Goal: Transaction & Acquisition: Purchase product/service

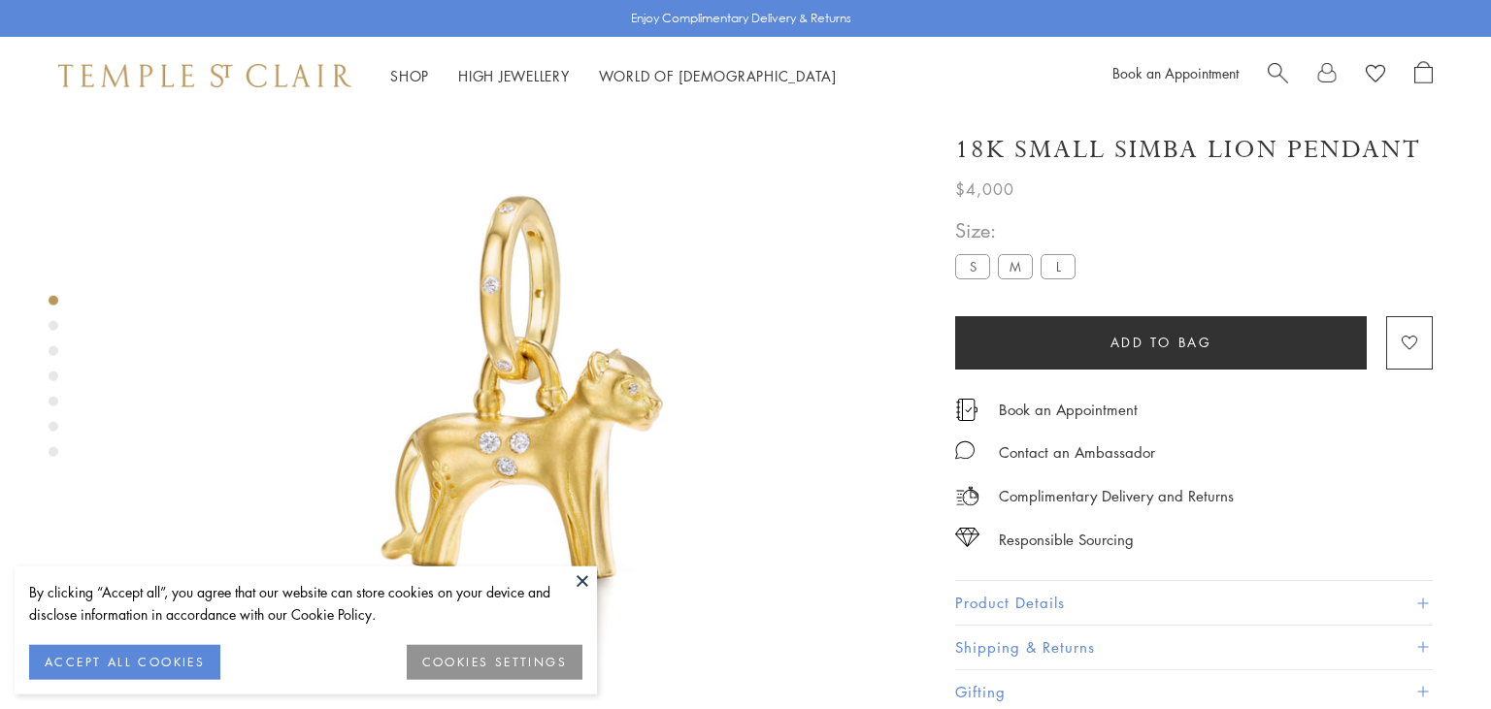
click at [583, 577] on button at bounding box center [582, 581] width 29 height 29
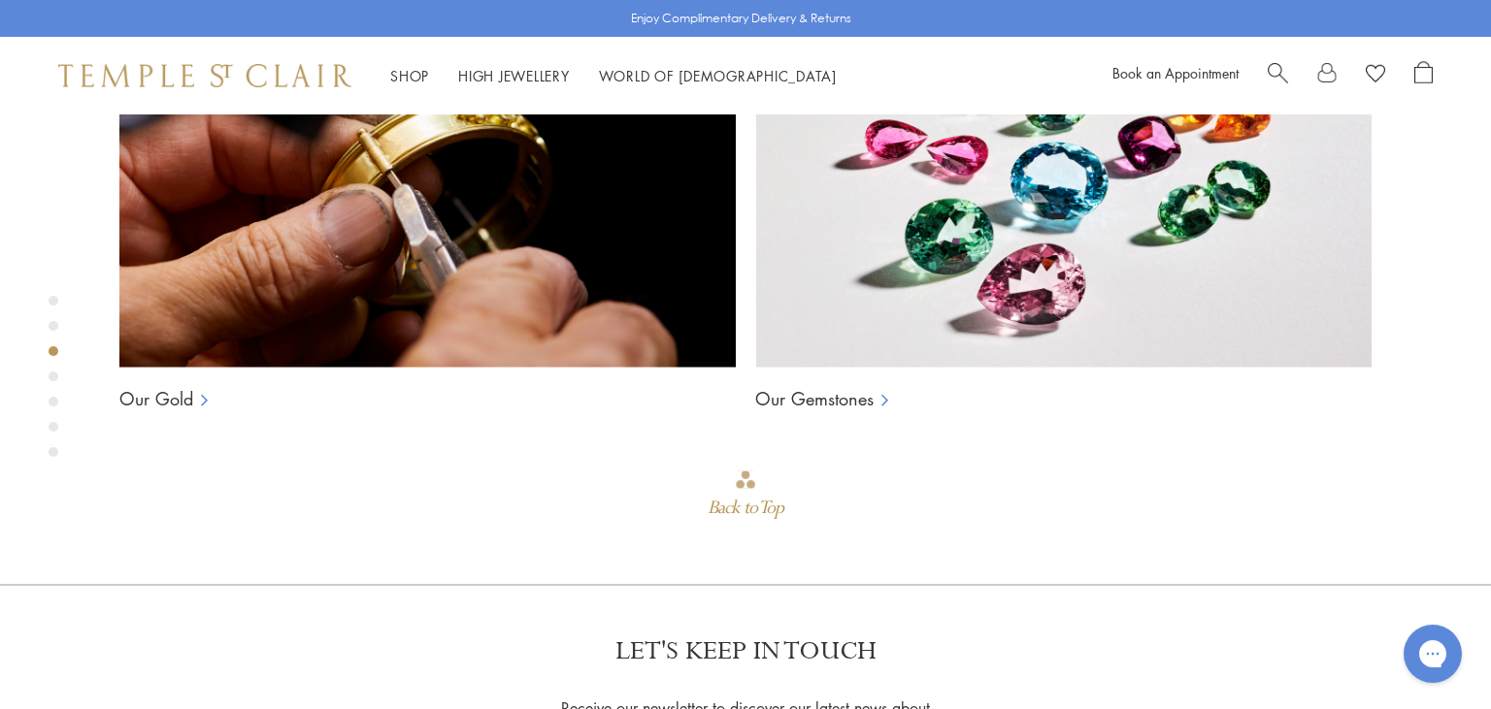
scroll to position [1553, 0]
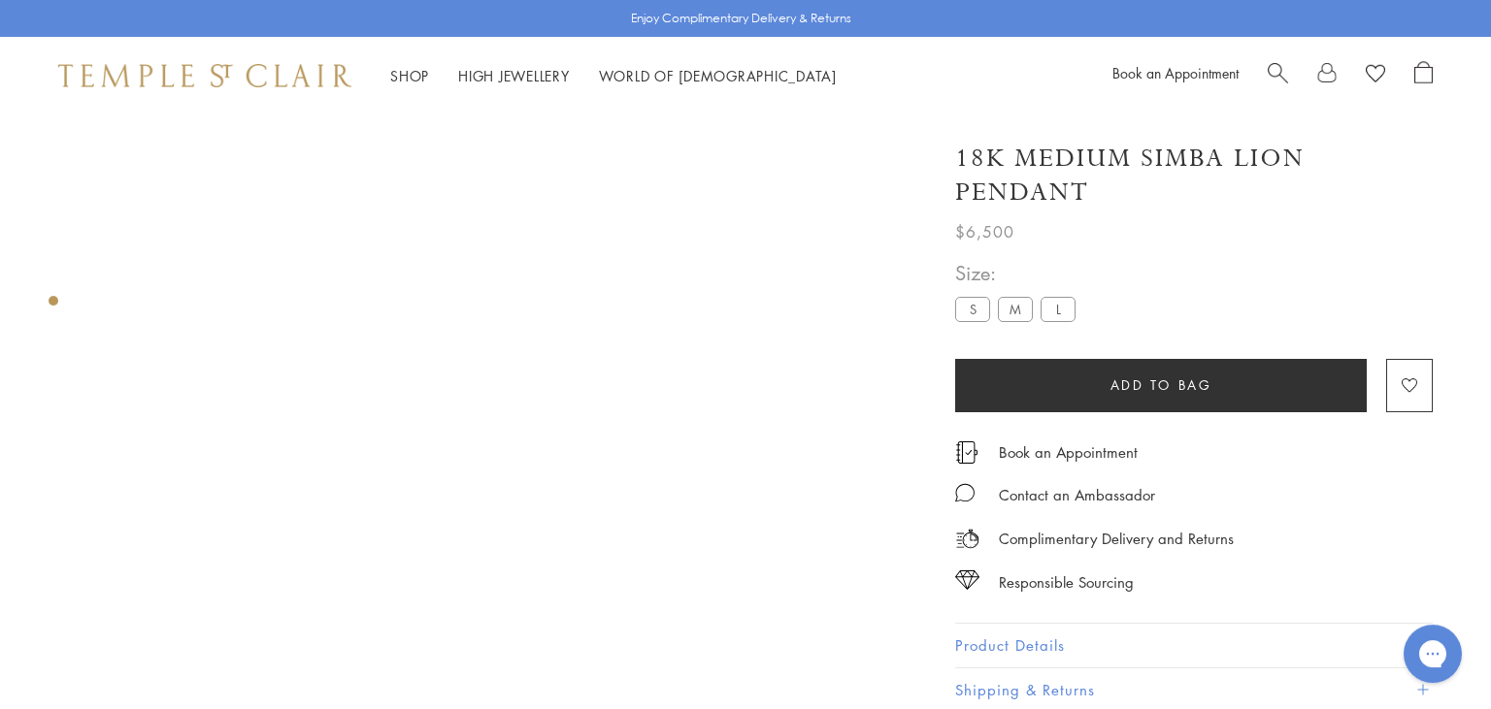
scroll to position [114, 0]
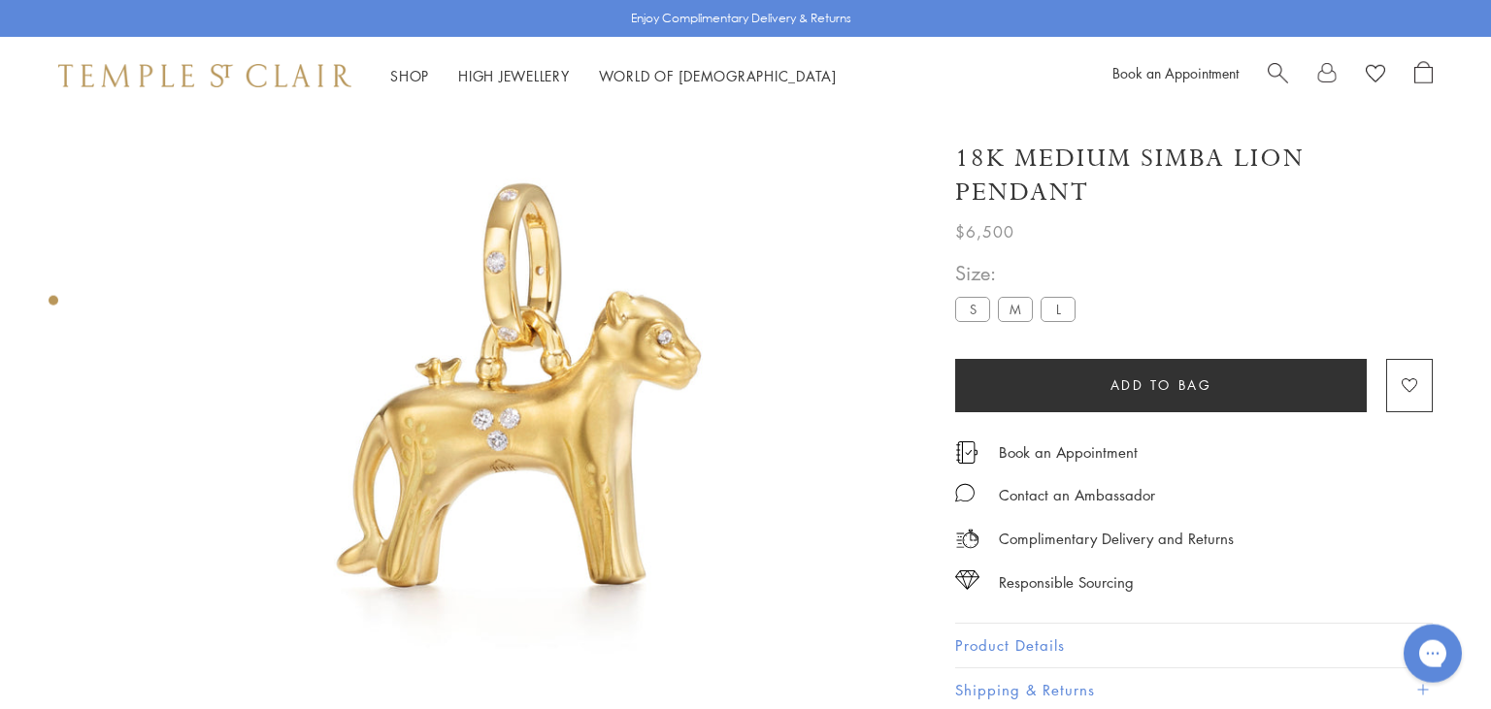
click at [512, 370] on img at bounding box center [512, 416] width 831 height 831
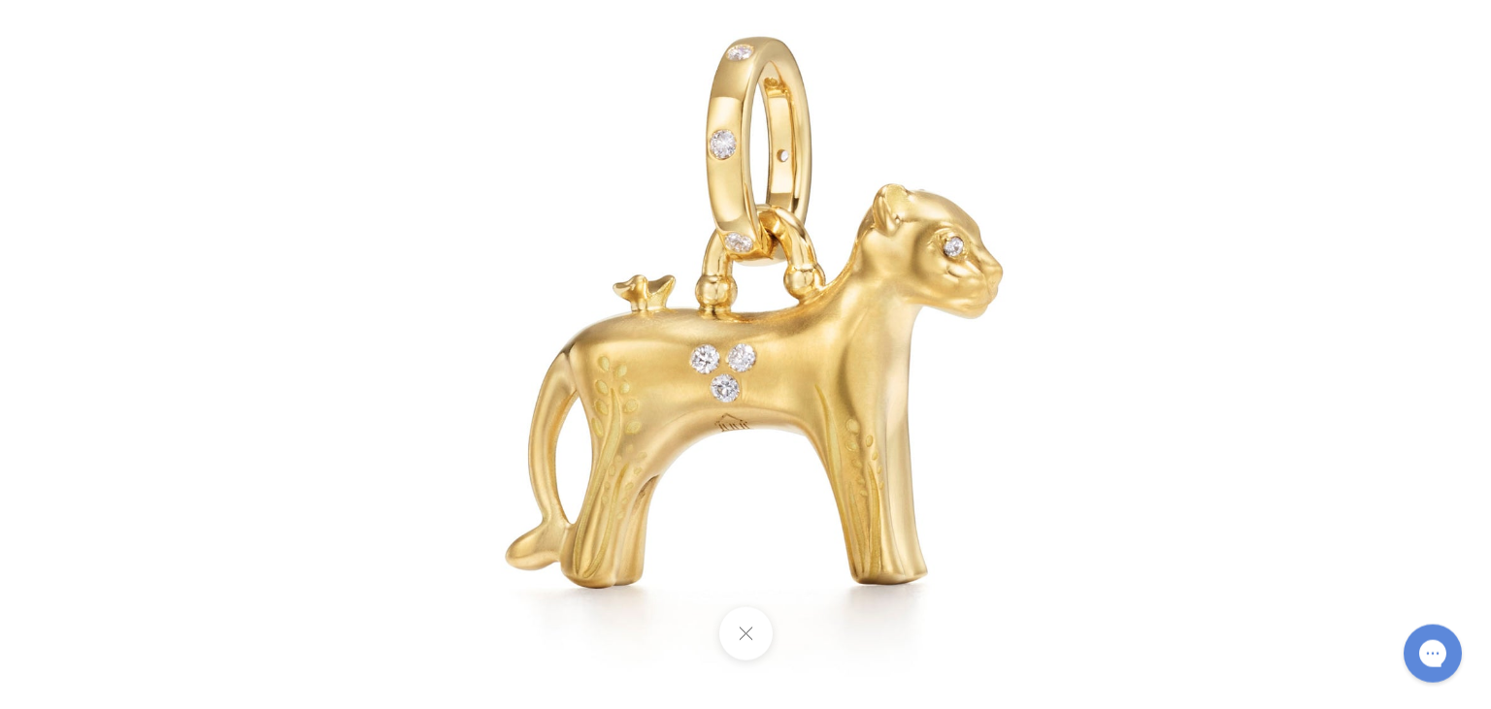
click at [714, 433] on img at bounding box center [746, 355] width 1136 height 1136
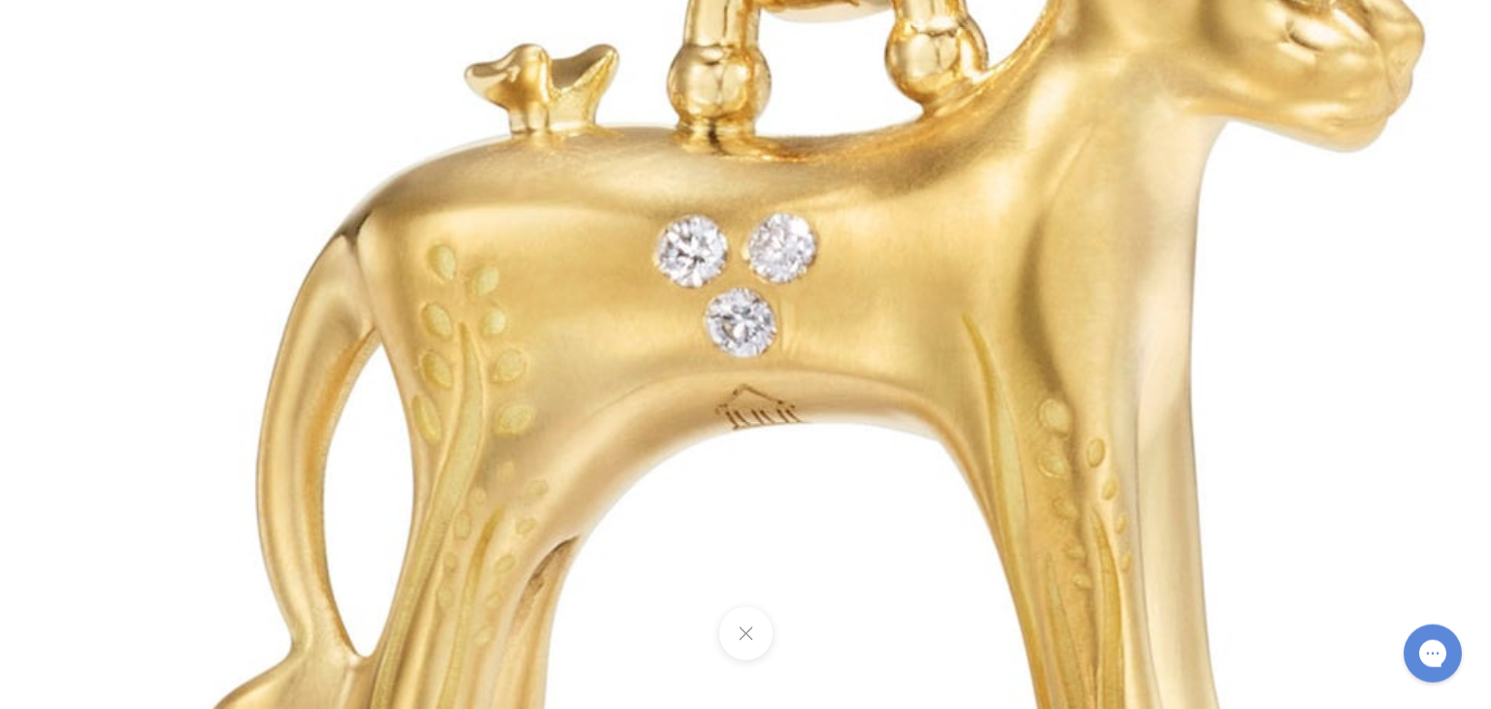
click at [745, 640] on button at bounding box center [744, 634] width 53 height 53
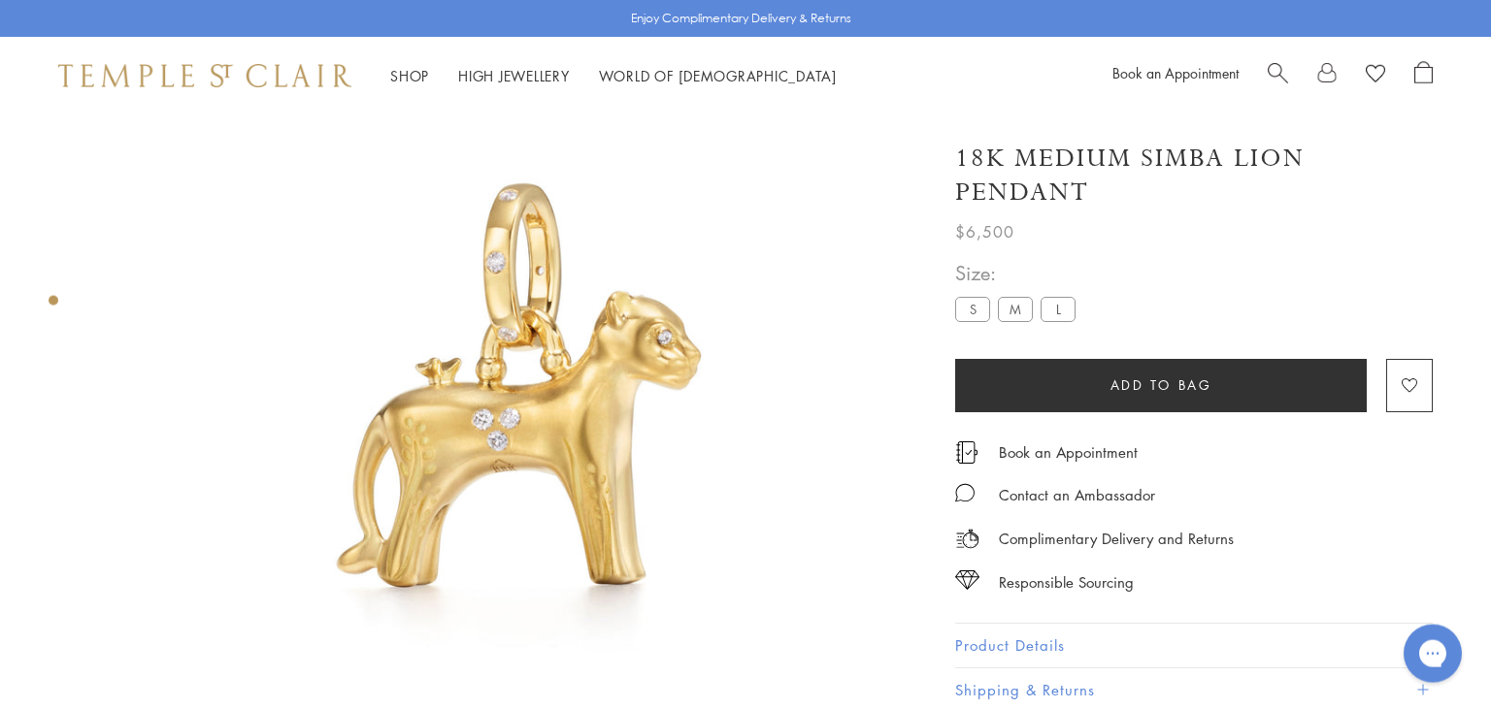
click at [1063, 308] on label "L" at bounding box center [1057, 309] width 35 height 24
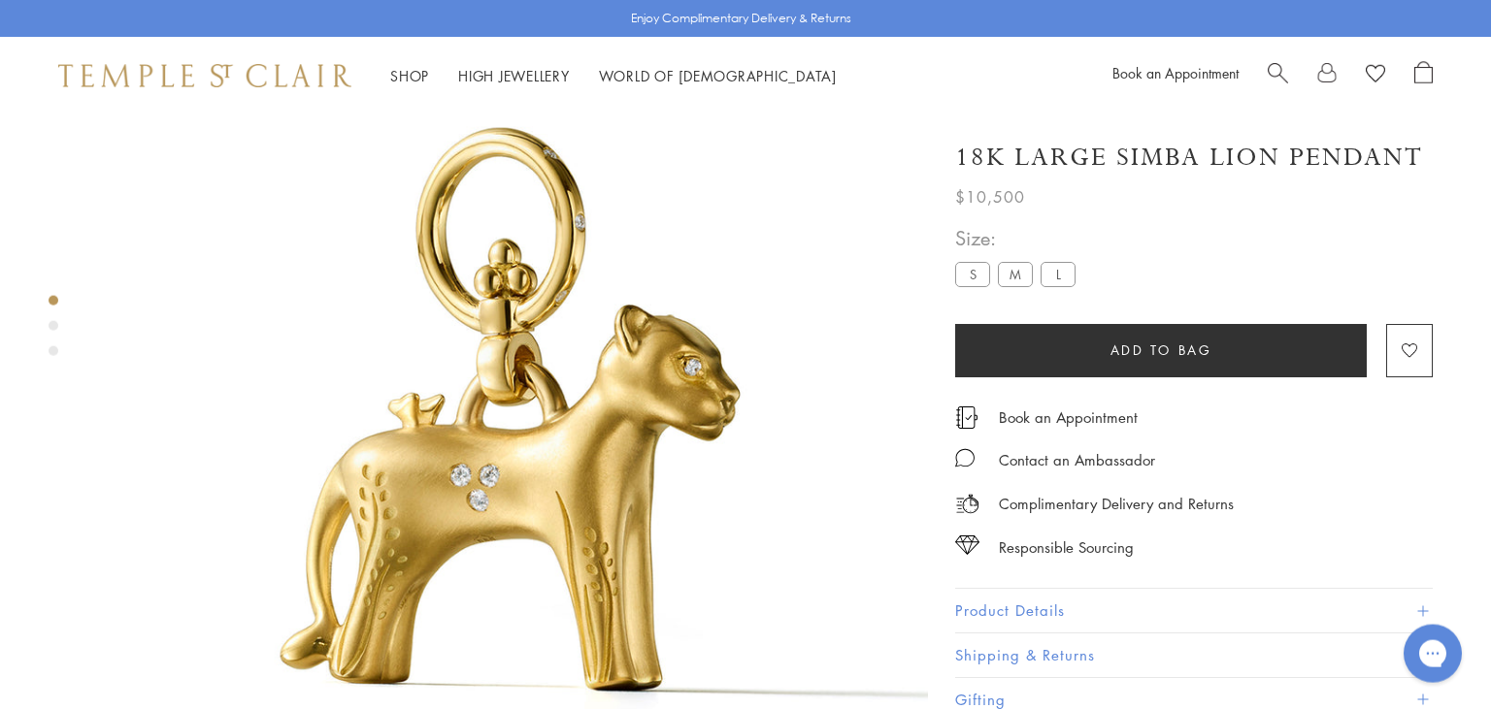
scroll to position [115, 0]
click at [542, 472] on img at bounding box center [512, 415] width 831 height 831
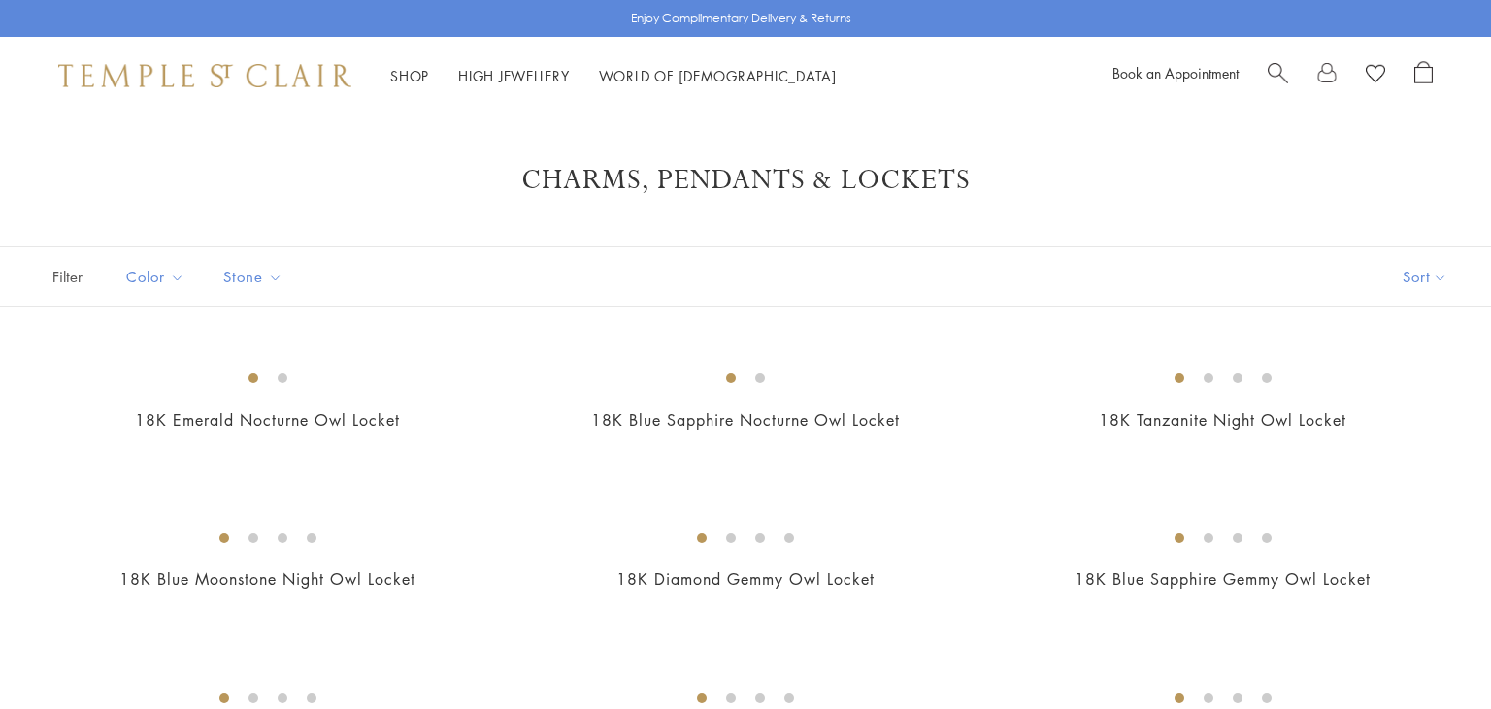
click at [0, 0] on img at bounding box center [0, 0] width 0 height 0
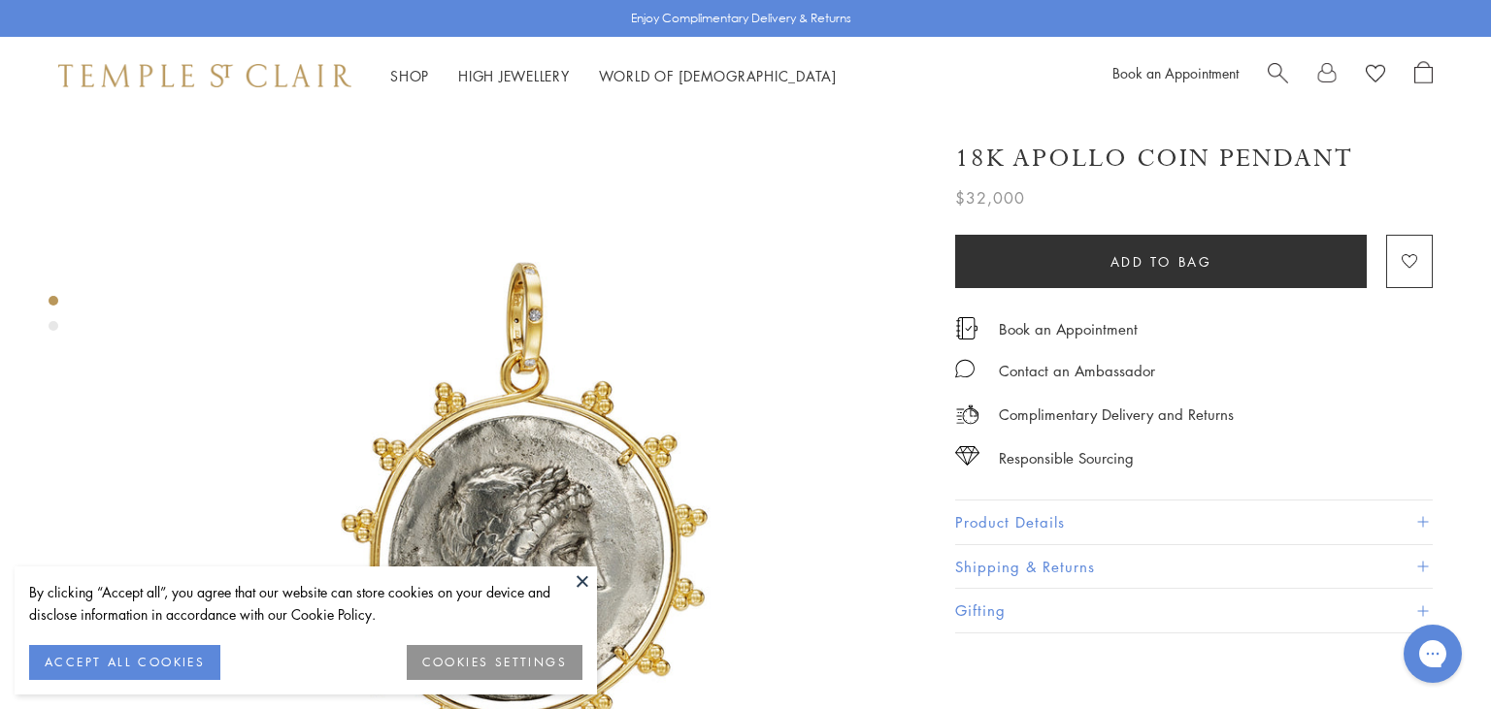
click at [1068, 516] on button "Product Details" at bounding box center [1194, 523] width 478 height 44
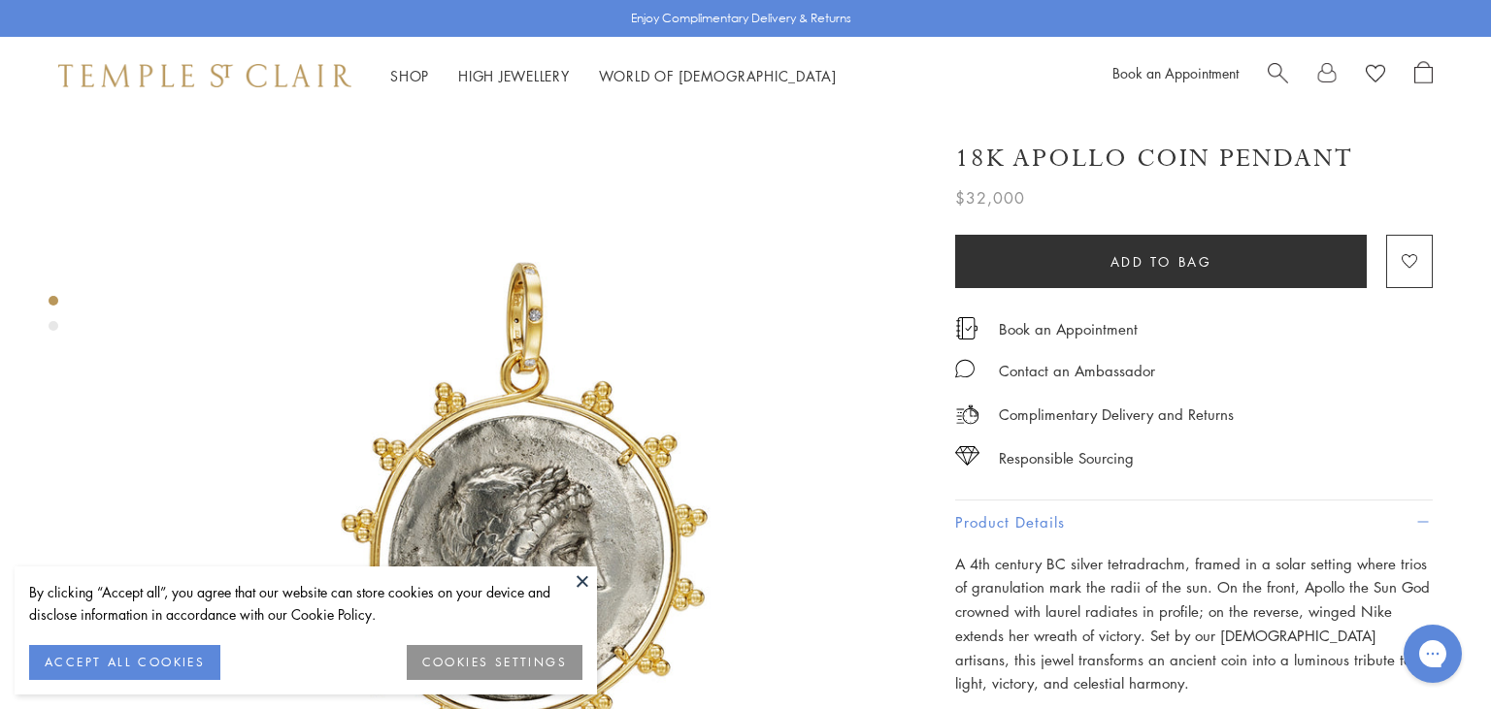
click at [577, 579] on button at bounding box center [582, 581] width 29 height 29
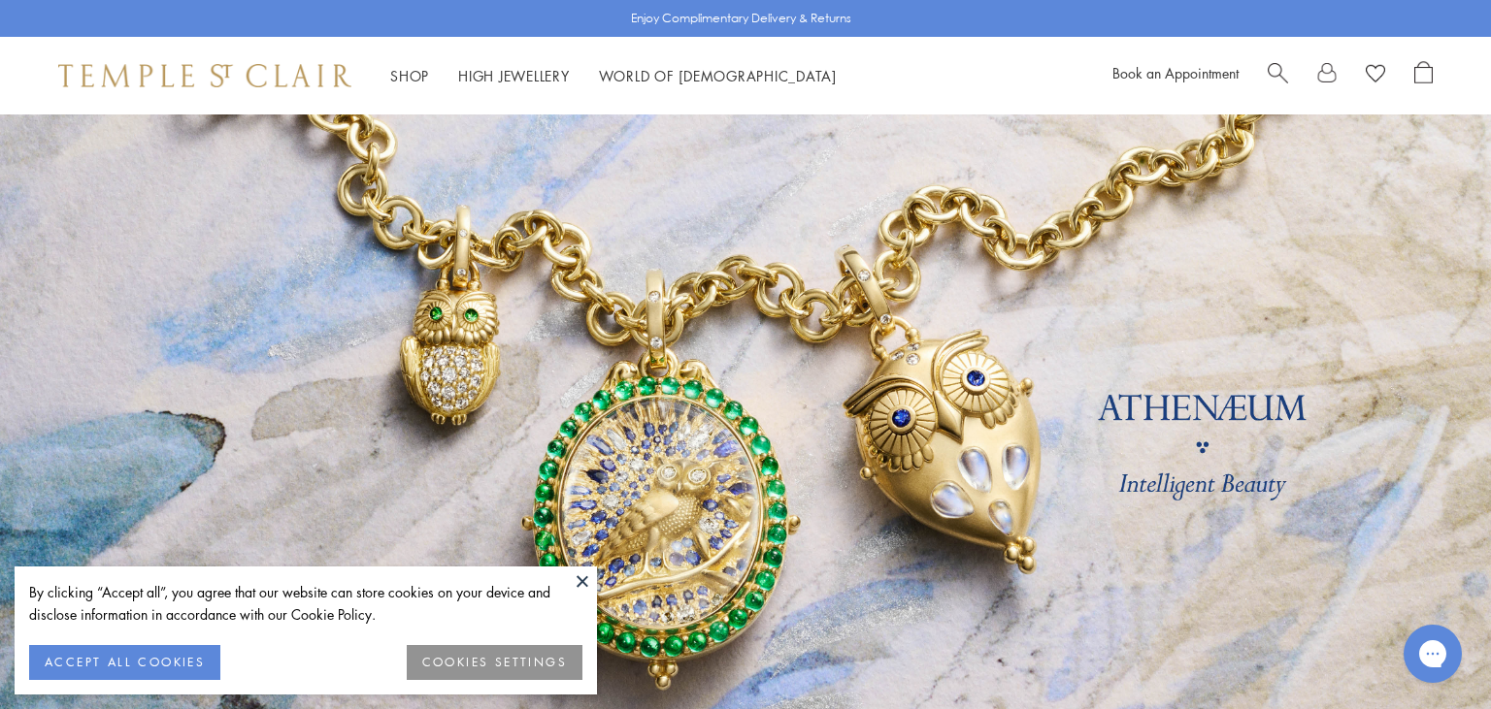
click at [577, 587] on button at bounding box center [582, 581] width 29 height 29
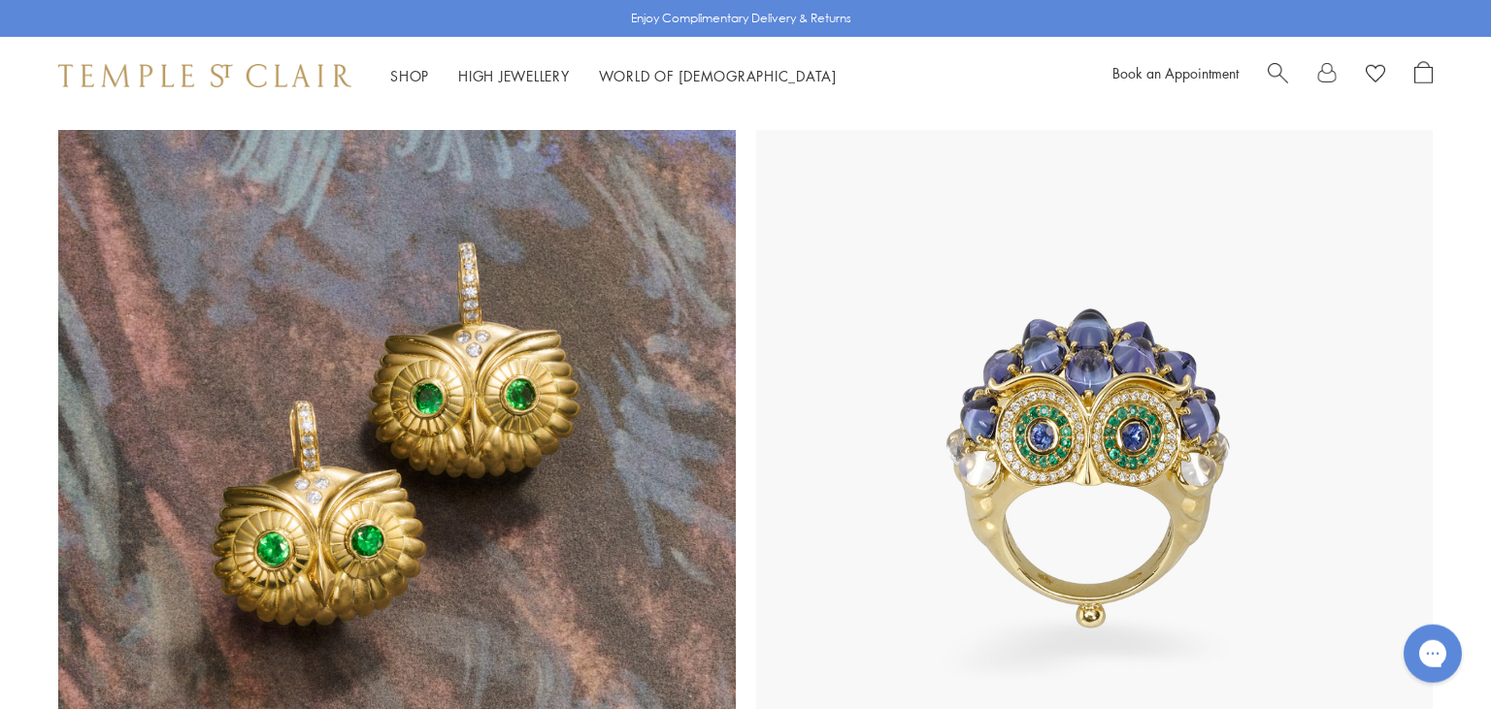
scroll to position [1723, 0]
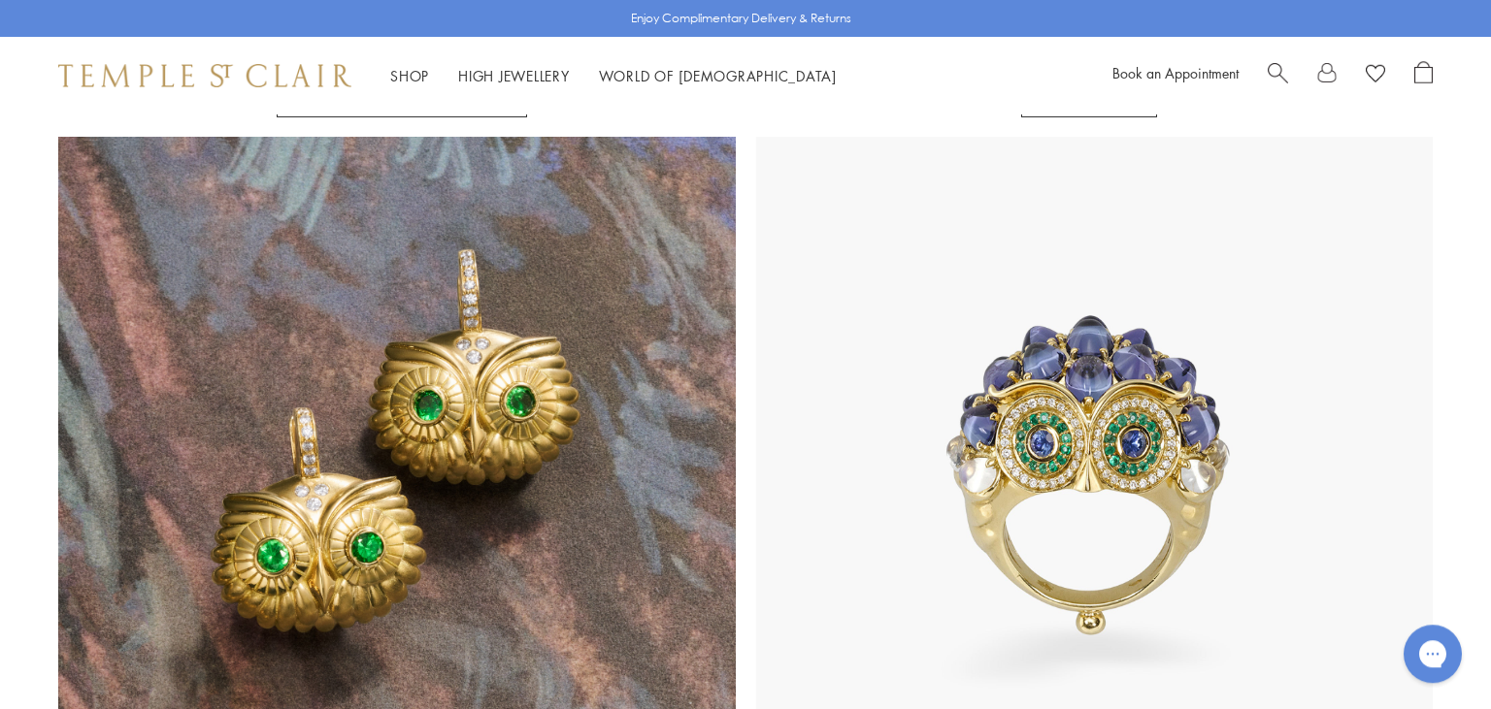
click at [383, 409] on img at bounding box center [396, 475] width 677 height 677
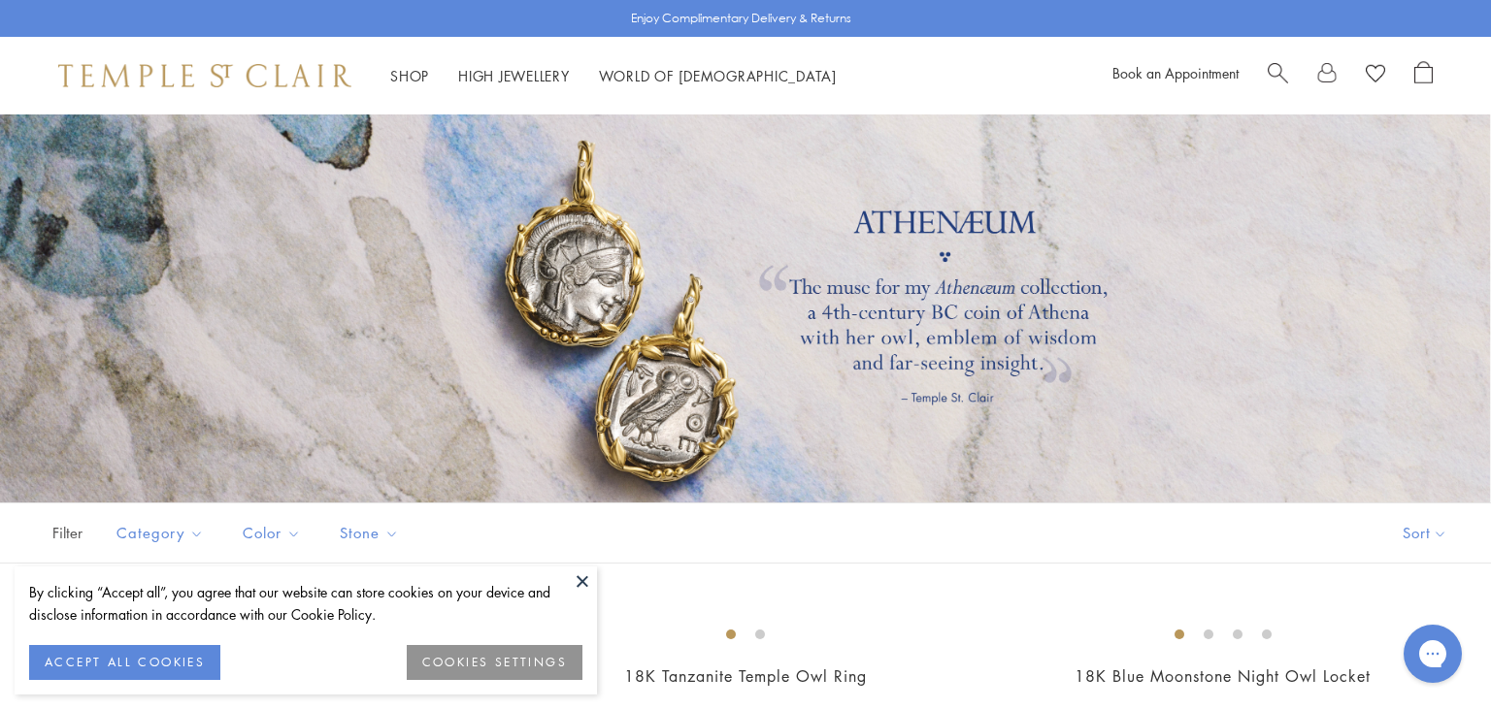
click at [582, 586] on button at bounding box center [582, 581] width 29 height 29
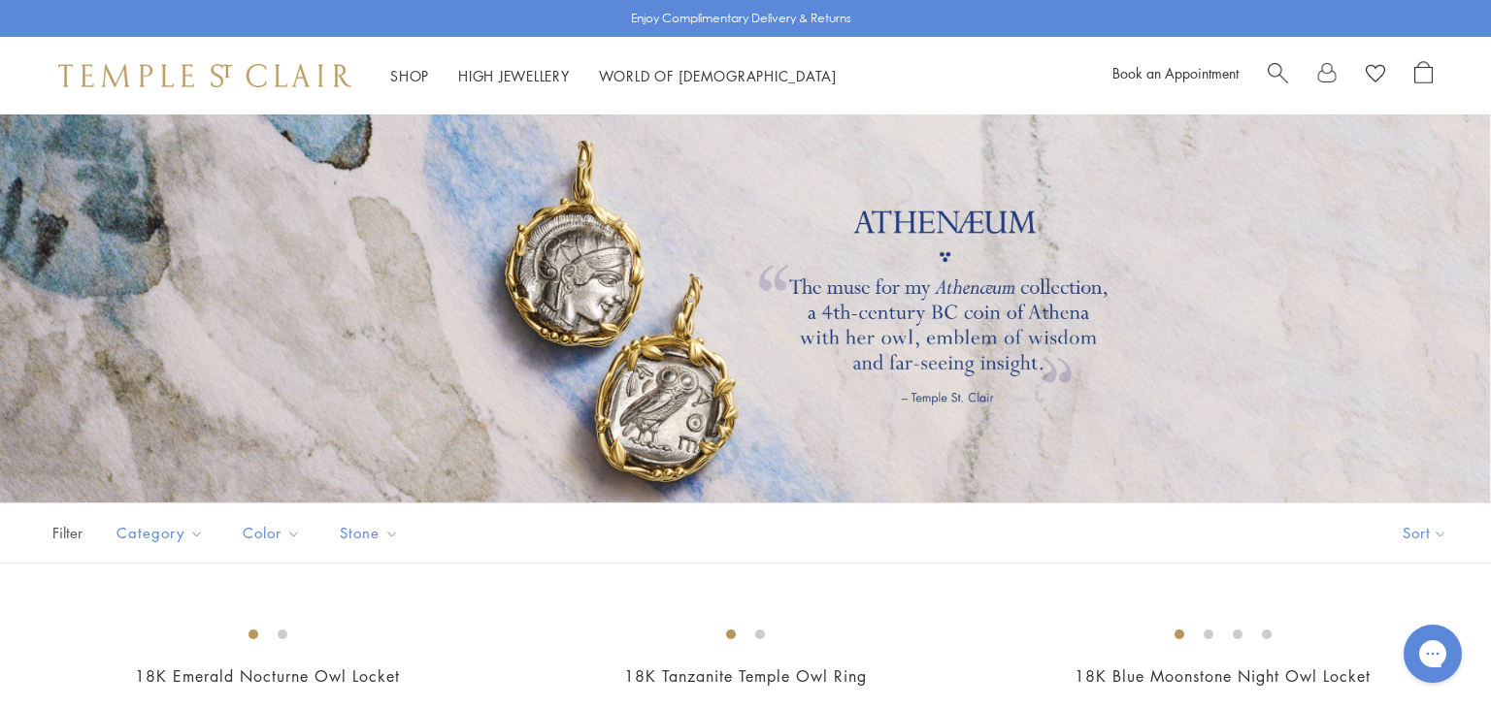
click at [251, 72] on img at bounding box center [204, 75] width 293 height 23
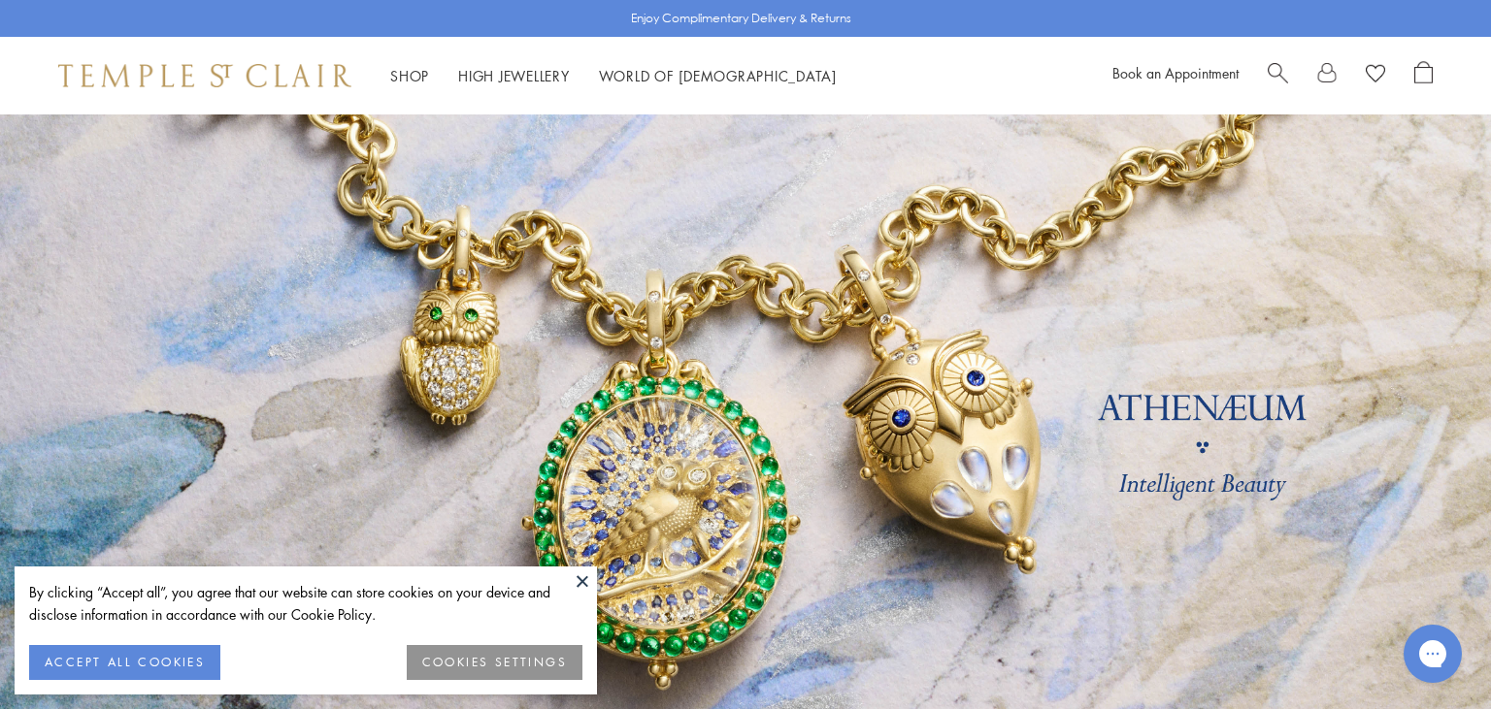
click at [576, 577] on button at bounding box center [582, 581] width 29 height 29
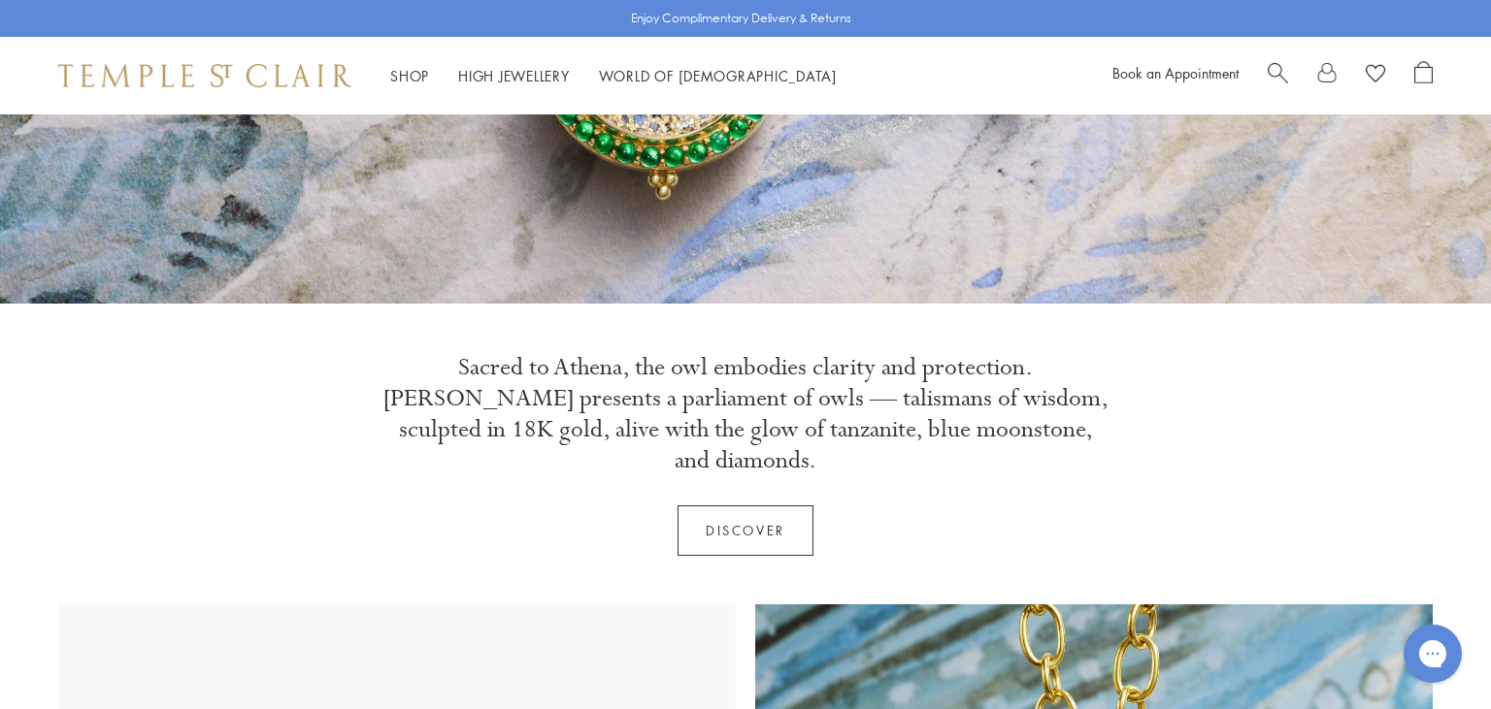
scroll to position [443, 0]
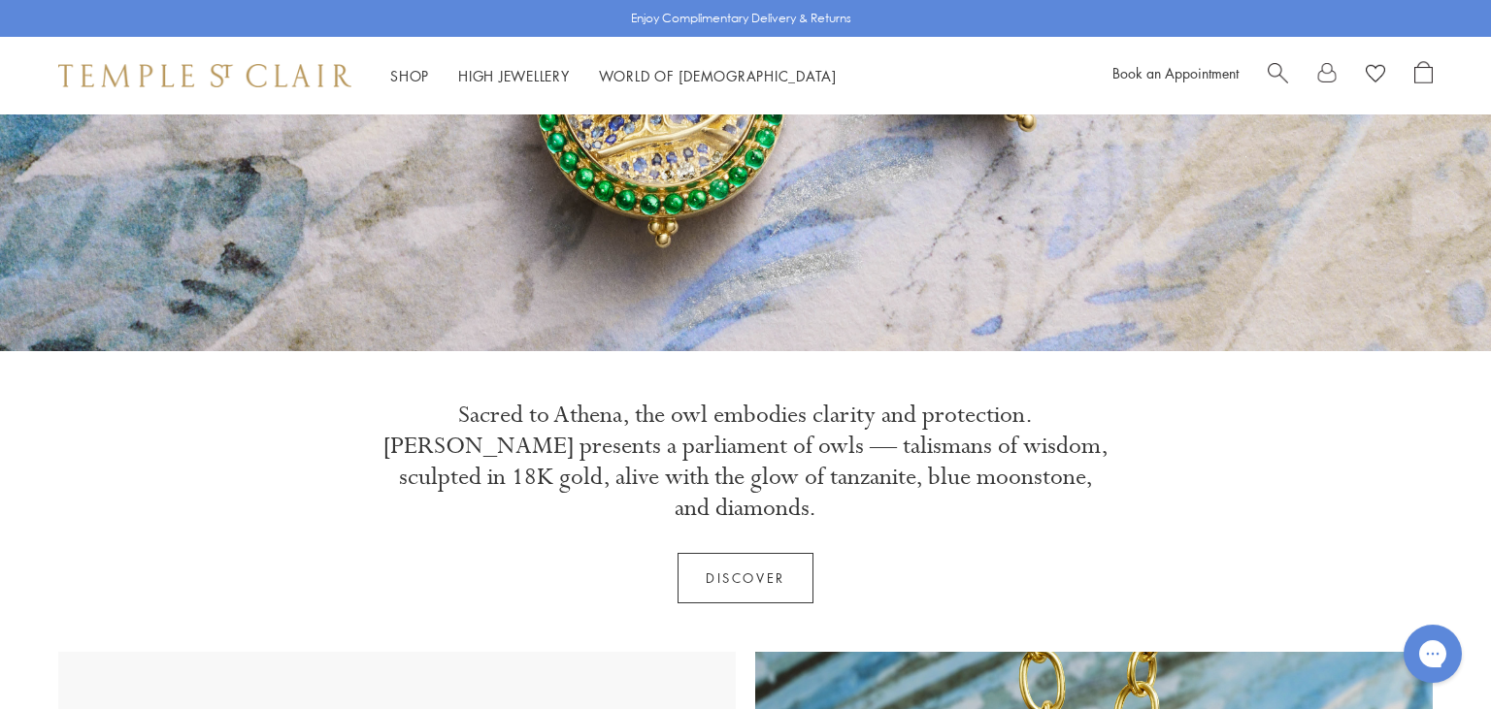
click at [743, 553] on link "Discover" at bounding box center [745, 578] width 136 height 50
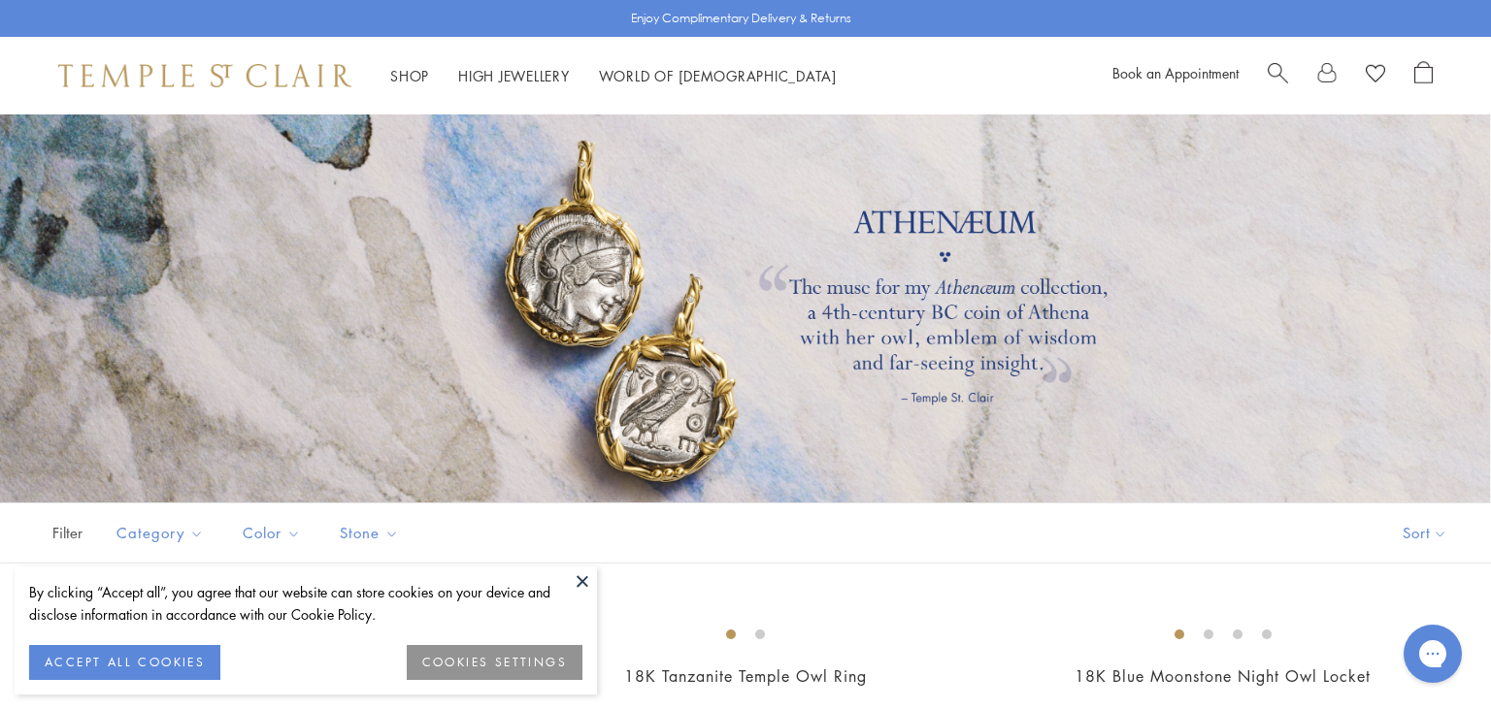
click at [583, 586] on button at bounding box center [582, 581] width 29 height 29
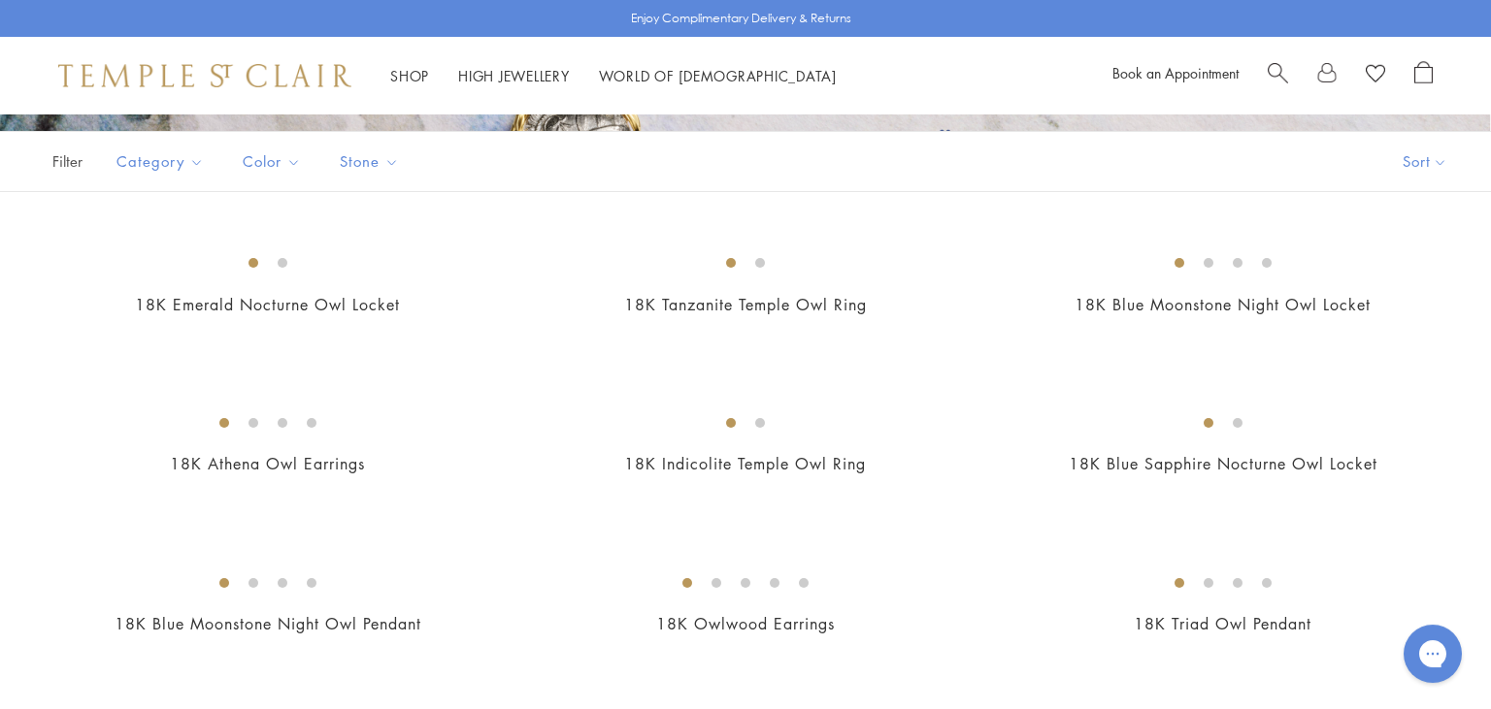
scroll to position [403, 0]
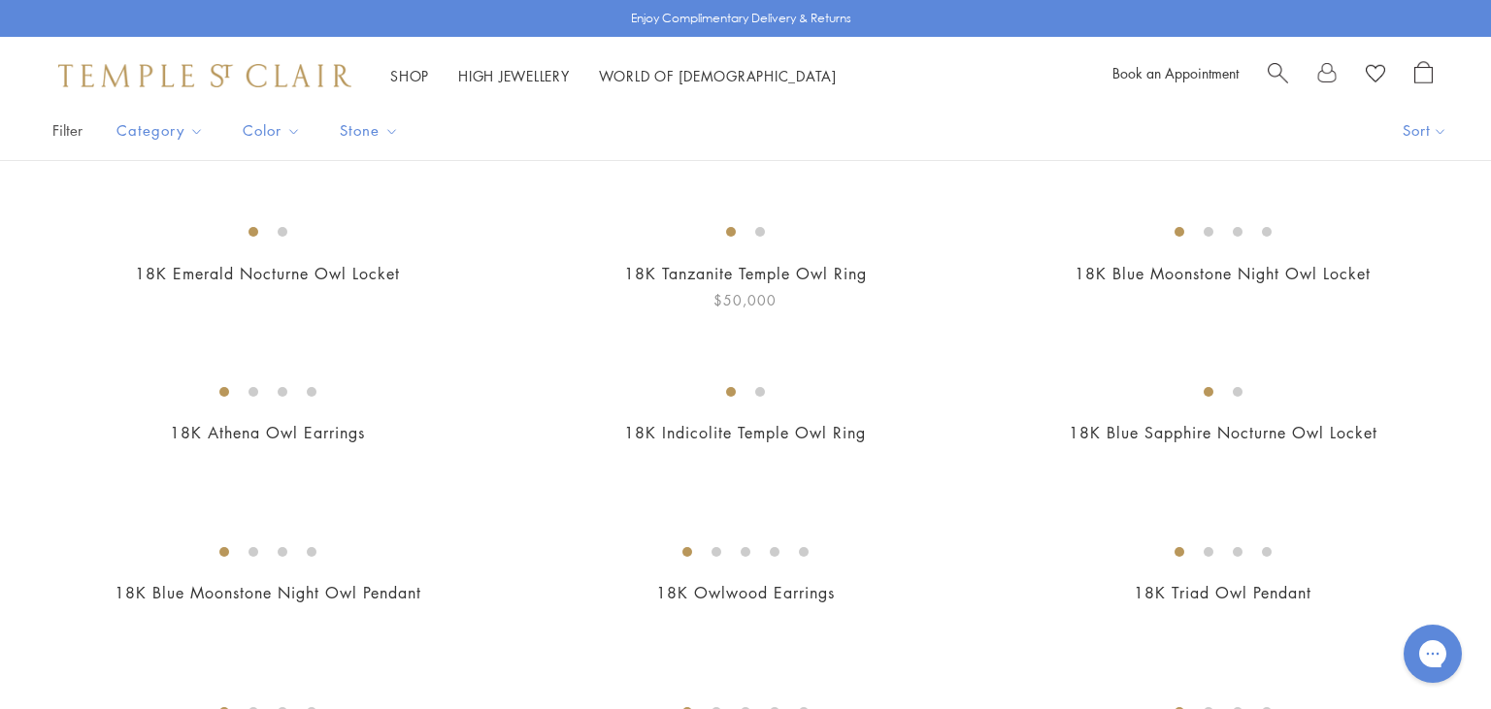
click at [0, 0] on img at bounding box center [0, 0] width 0 height 0
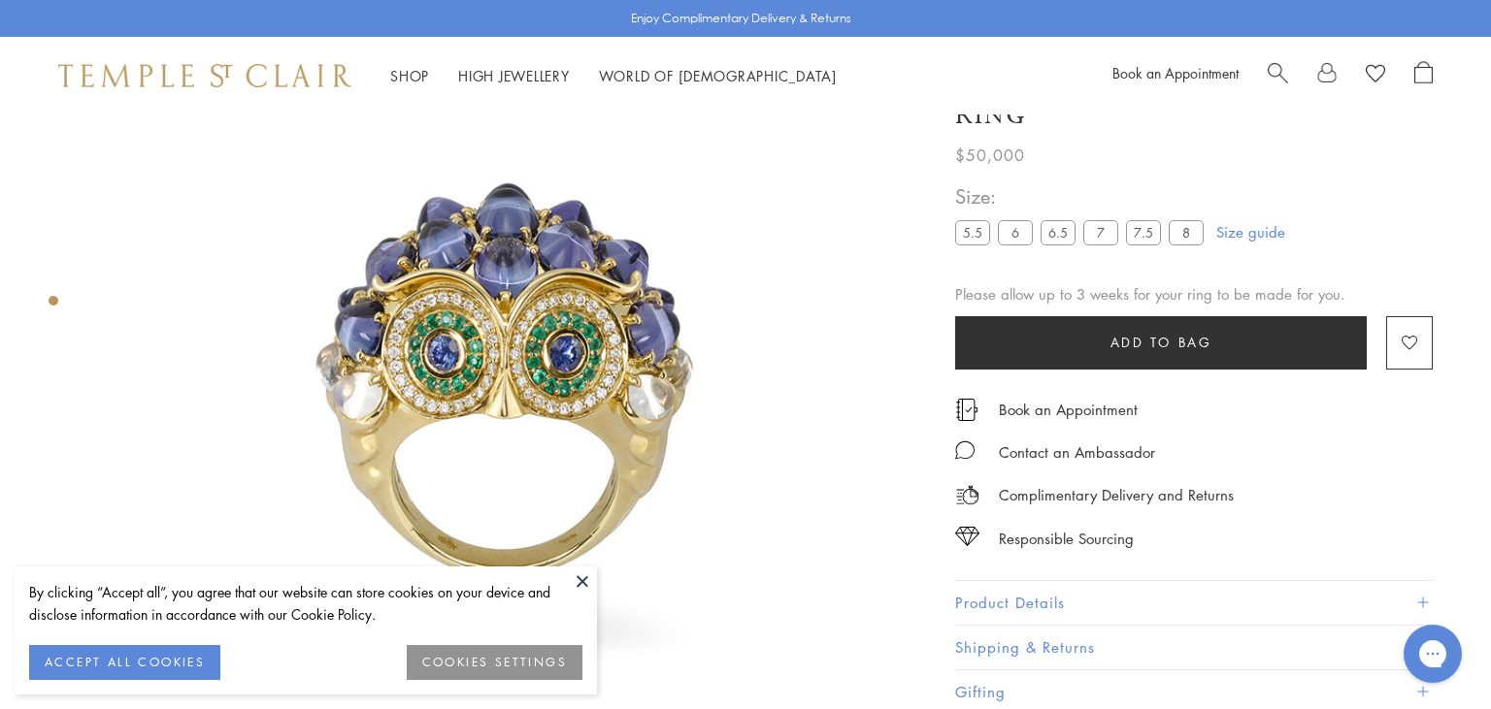
click at [1219, 576] on div "18K Tanzanite Temple Owl Ring $50,000 The 18K Tanzanite Temple Owl Ring is a st…" at bounding box center [1194, 380] width 478 height 669
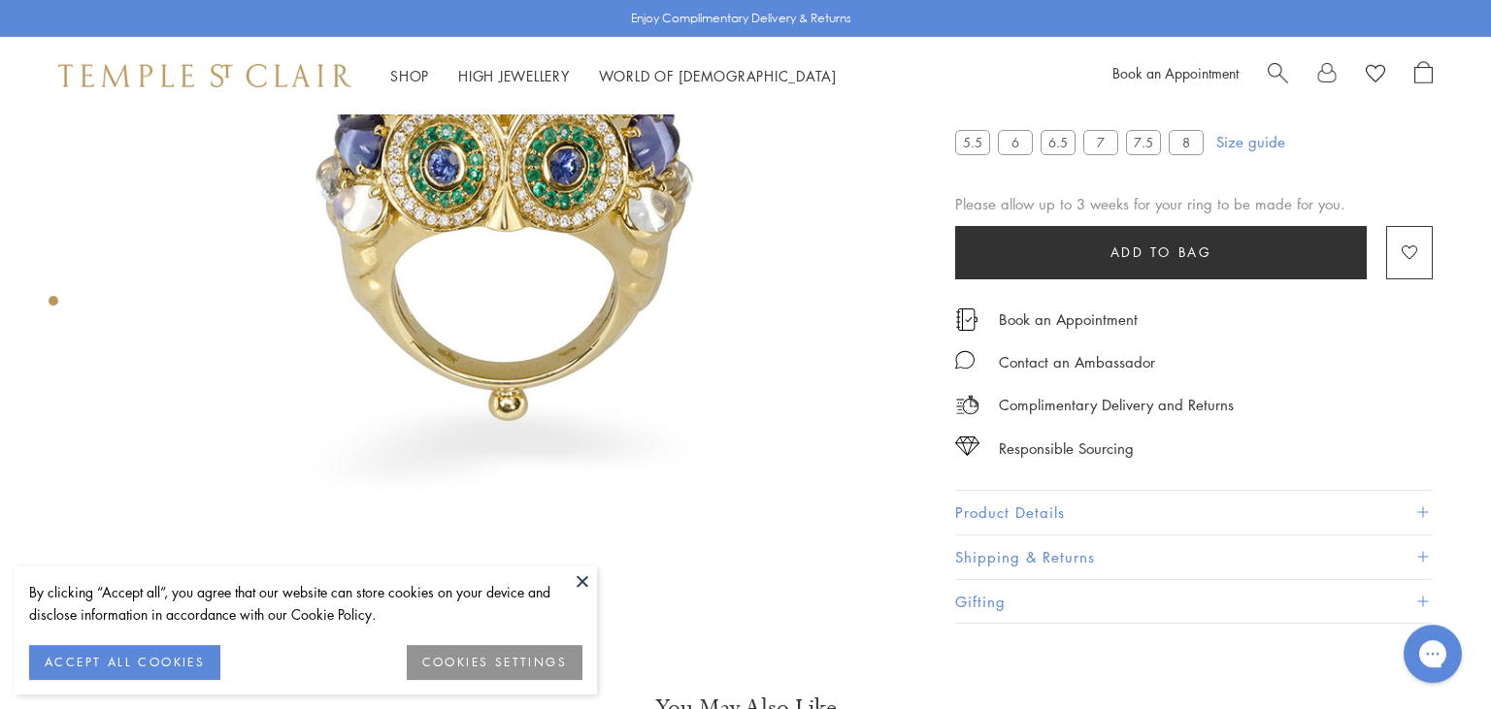
scroll to position [369, 0]
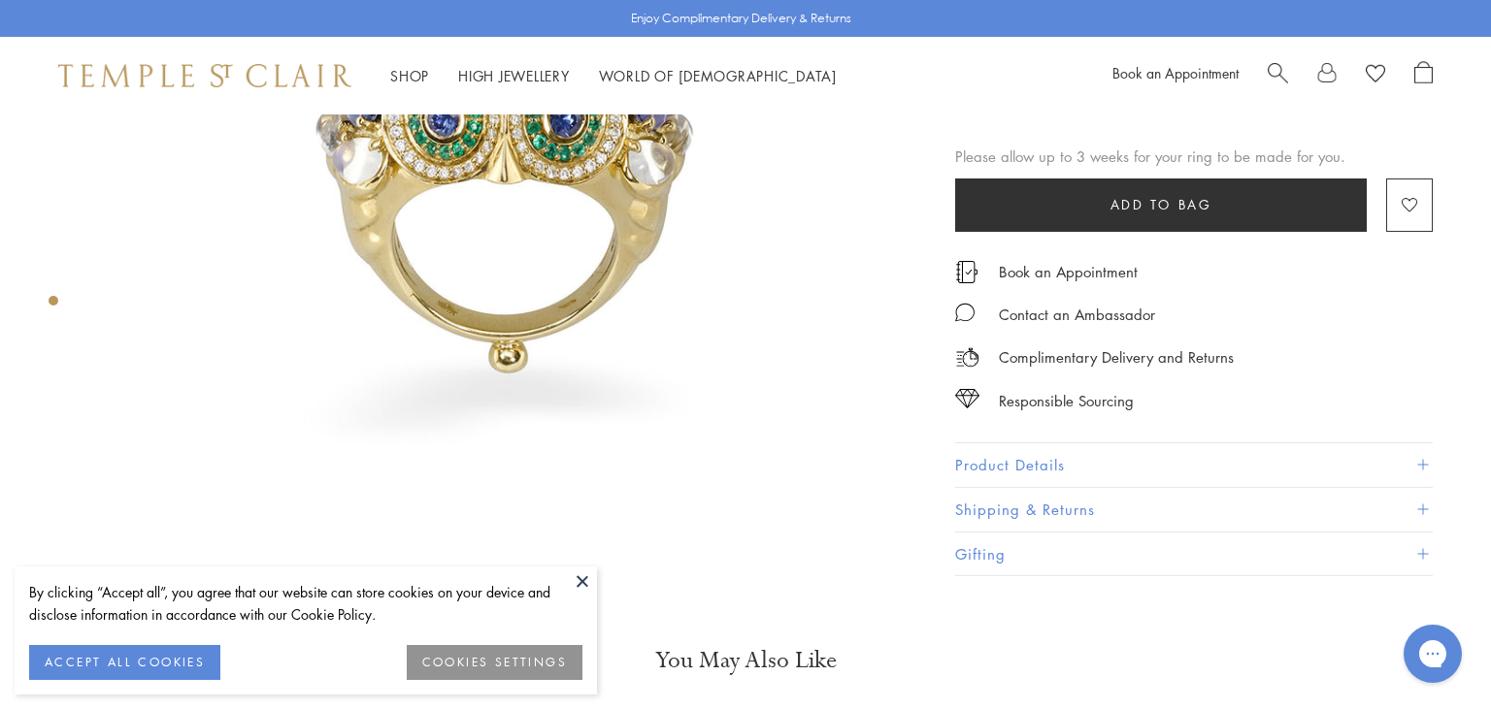
click at [1153, 462] on button "Product Details" at bounding box center [1194, 466] width 478 height 44
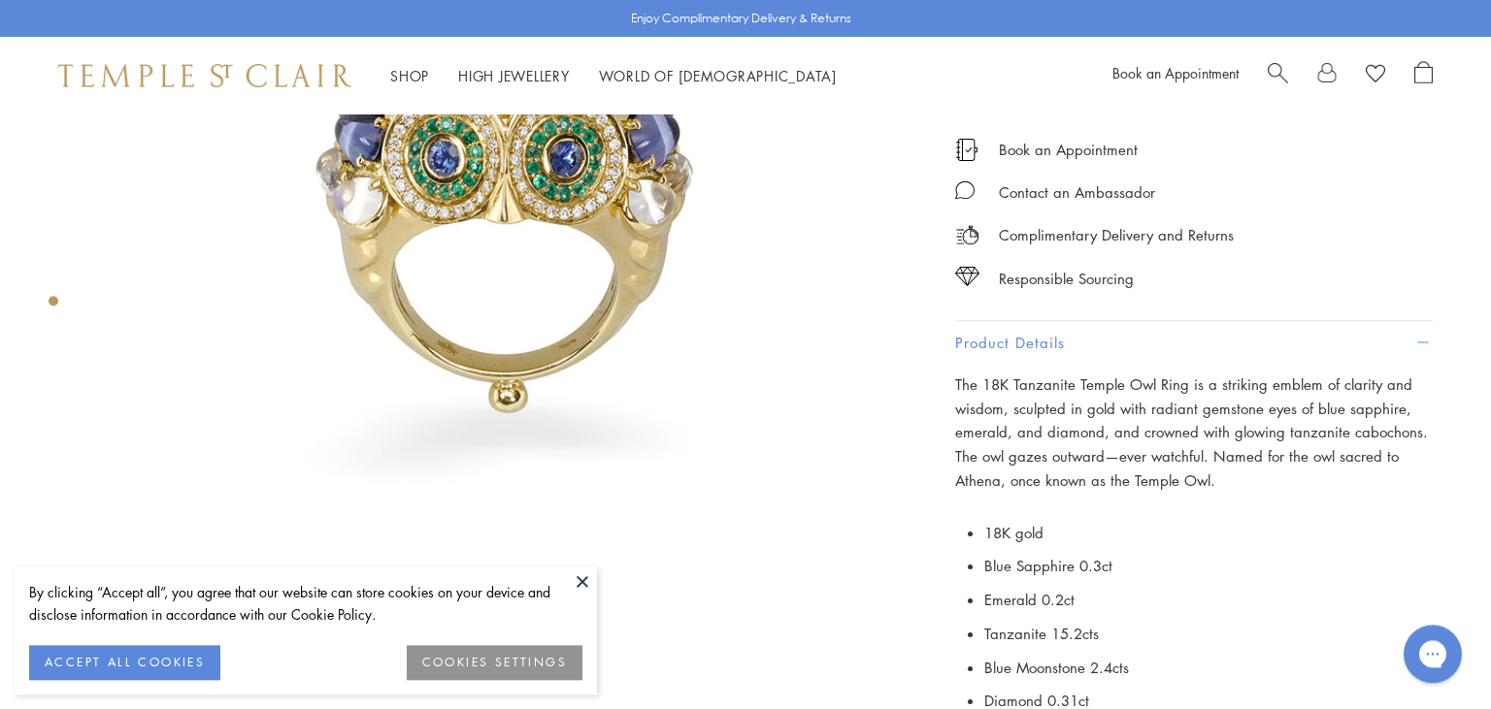
scroll to position [326, 0]
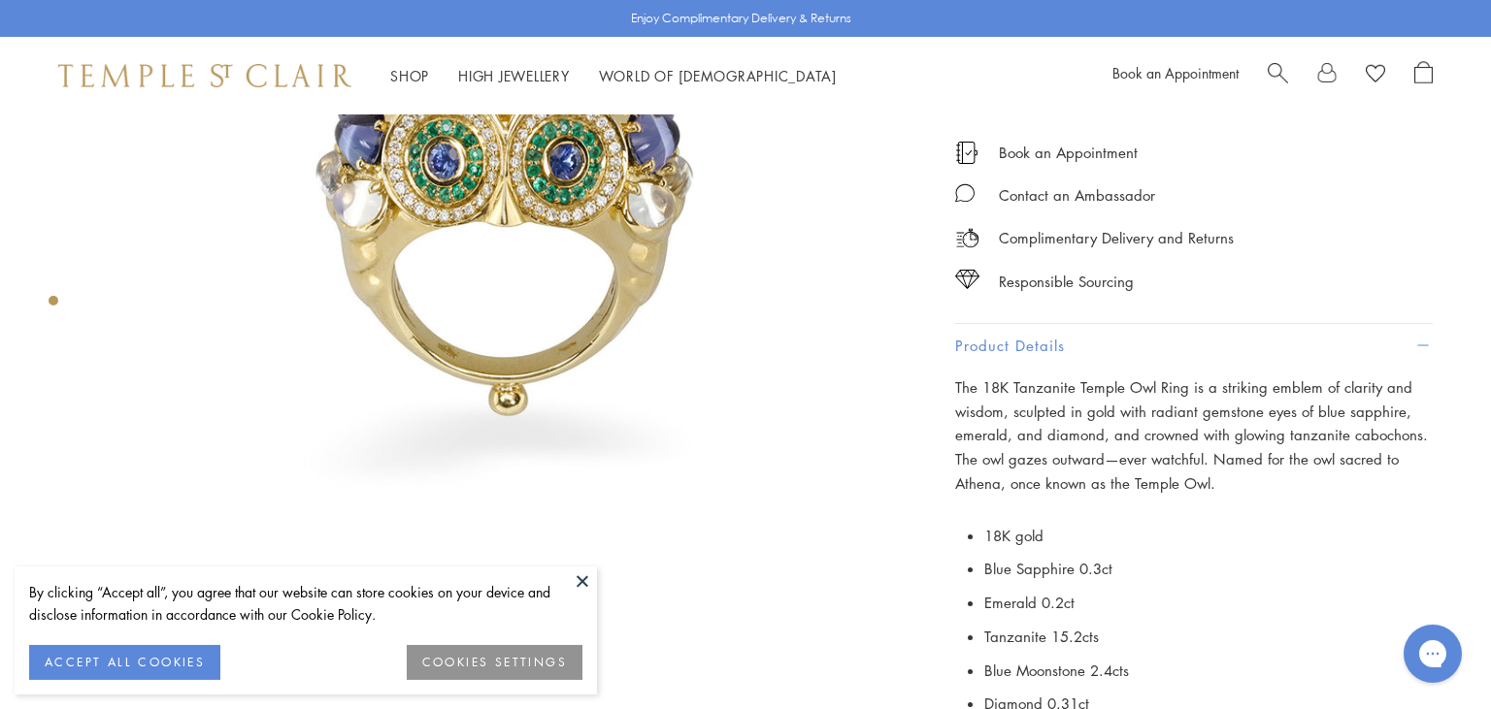
click at [1150, 348] on button "Product Details" at bounding box center [1194, 347] width 478 height 44
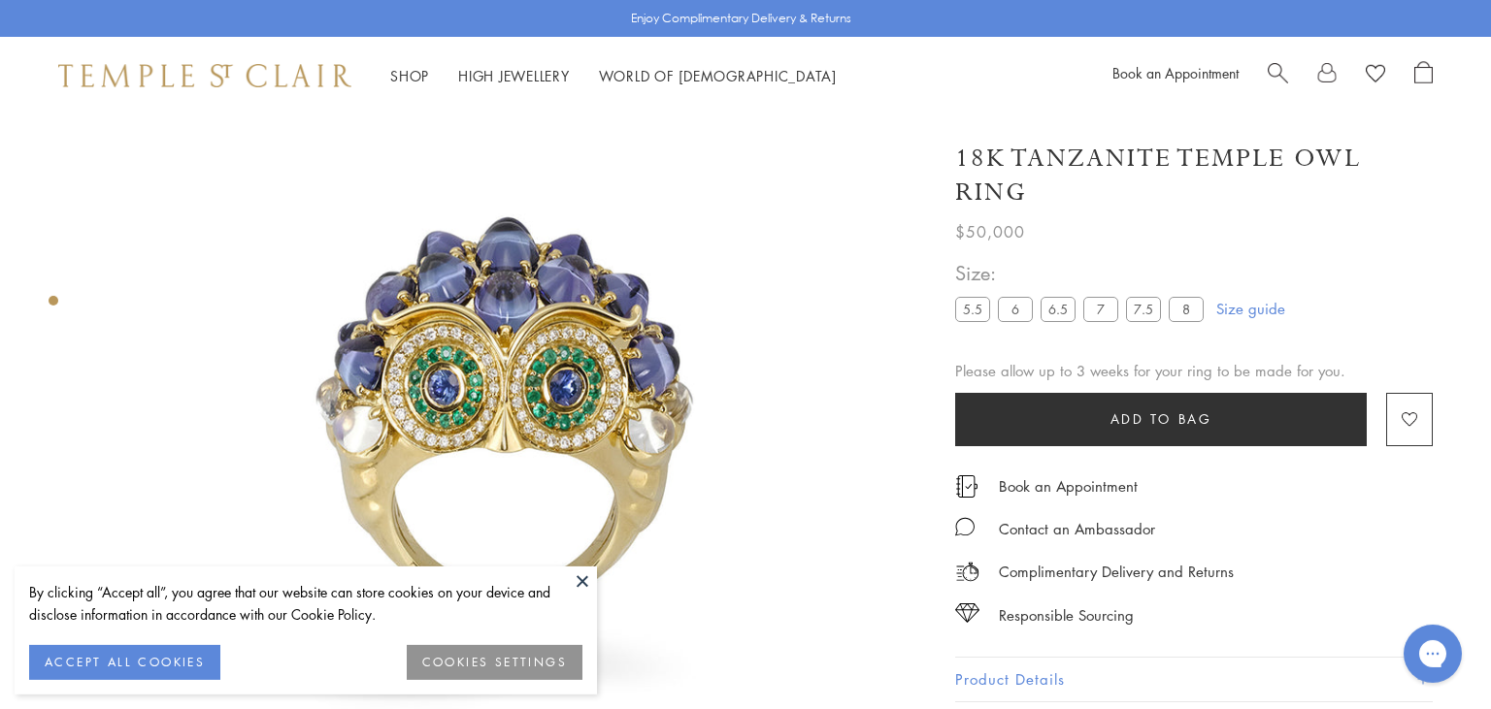
scroll to position [99, 0]
click at [1096, 414] on button "Add to bag" at bounding box center [1161, 419] width 412 height 53
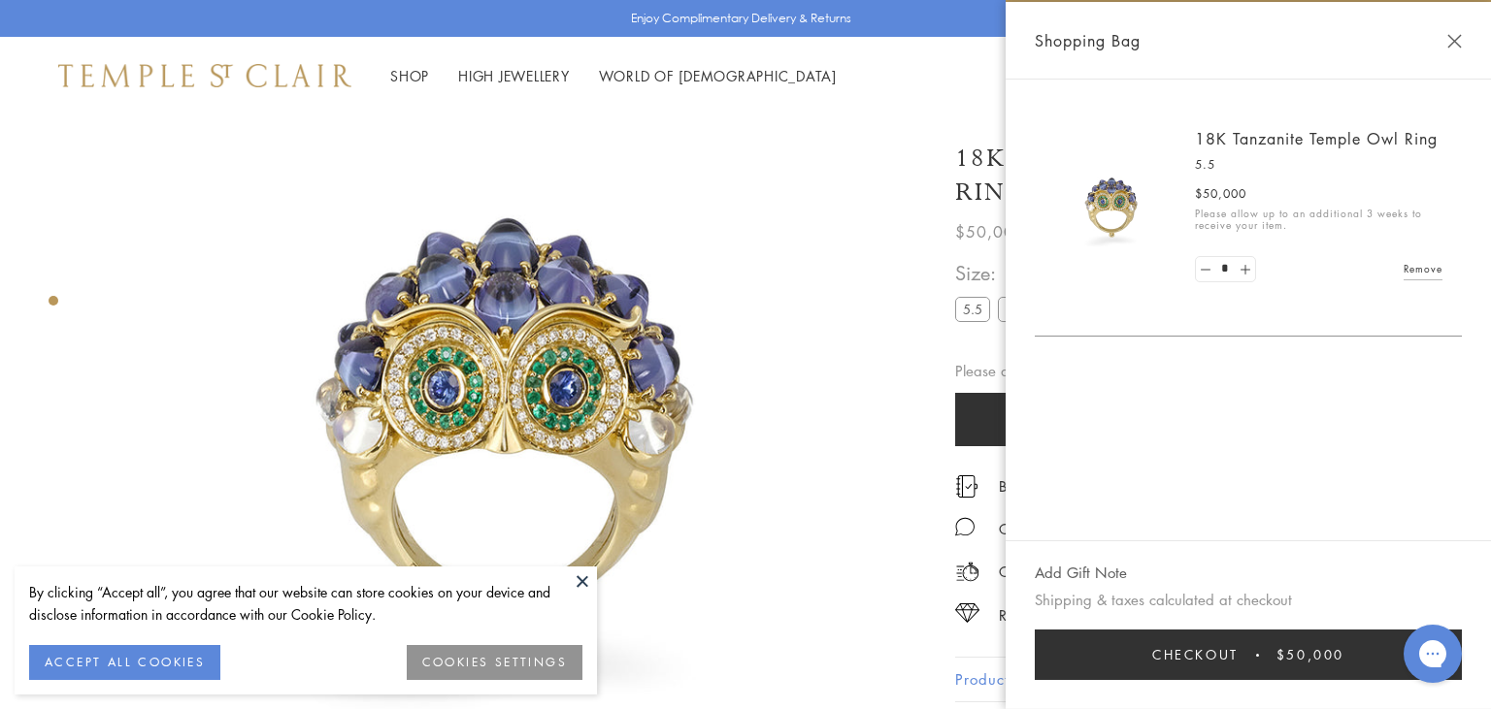
click at [1450, 49] on div "Shopping Bag" at bounding box center [1247, 41] width 485 height 78
click at [1470, 25] on div "Shopping Bag" at bounding box center [1247, 41] width 485 height 78
click at [1448, 45] on button "Close Shopping Bag" at bounding box center [1454, 41] width 15 height 15
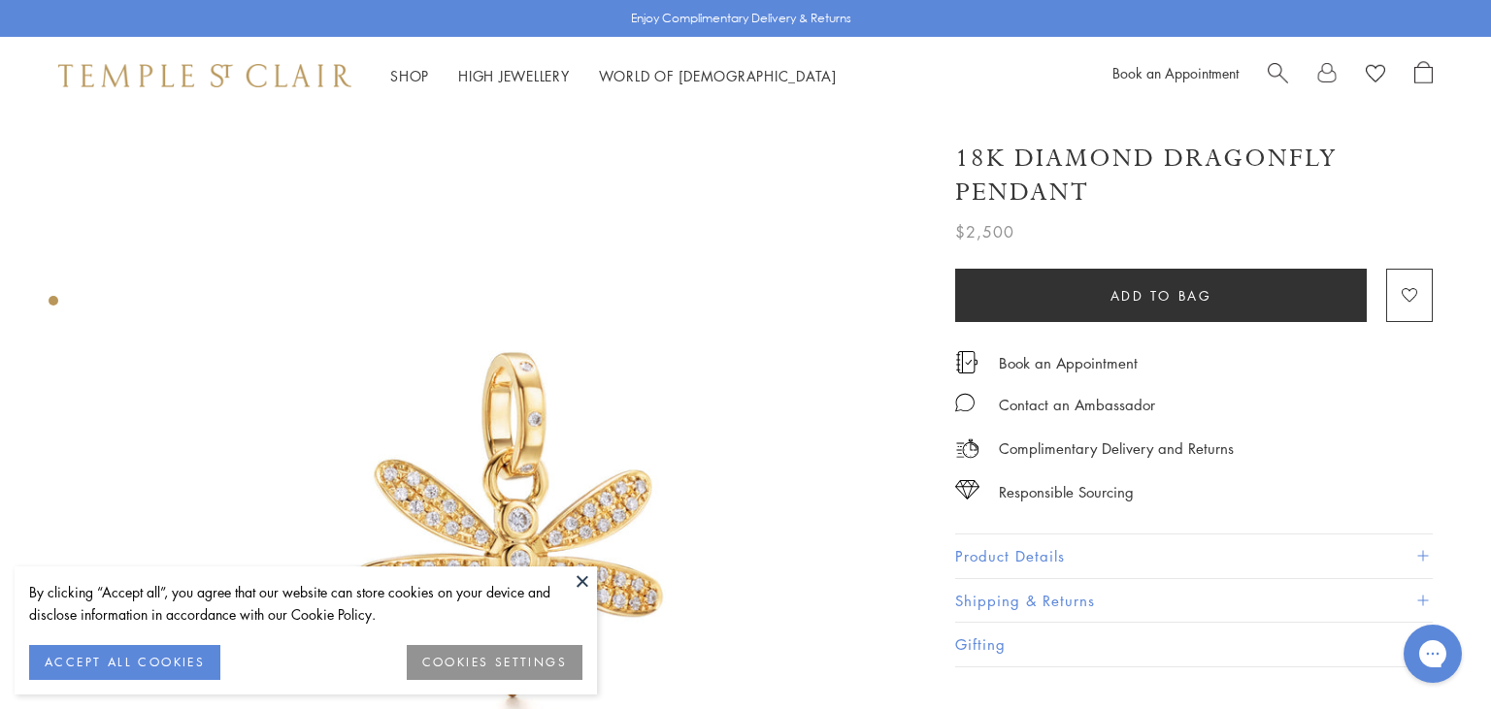
click at [580, 582] on button at bounding box center [582, 581] width 29 height 29
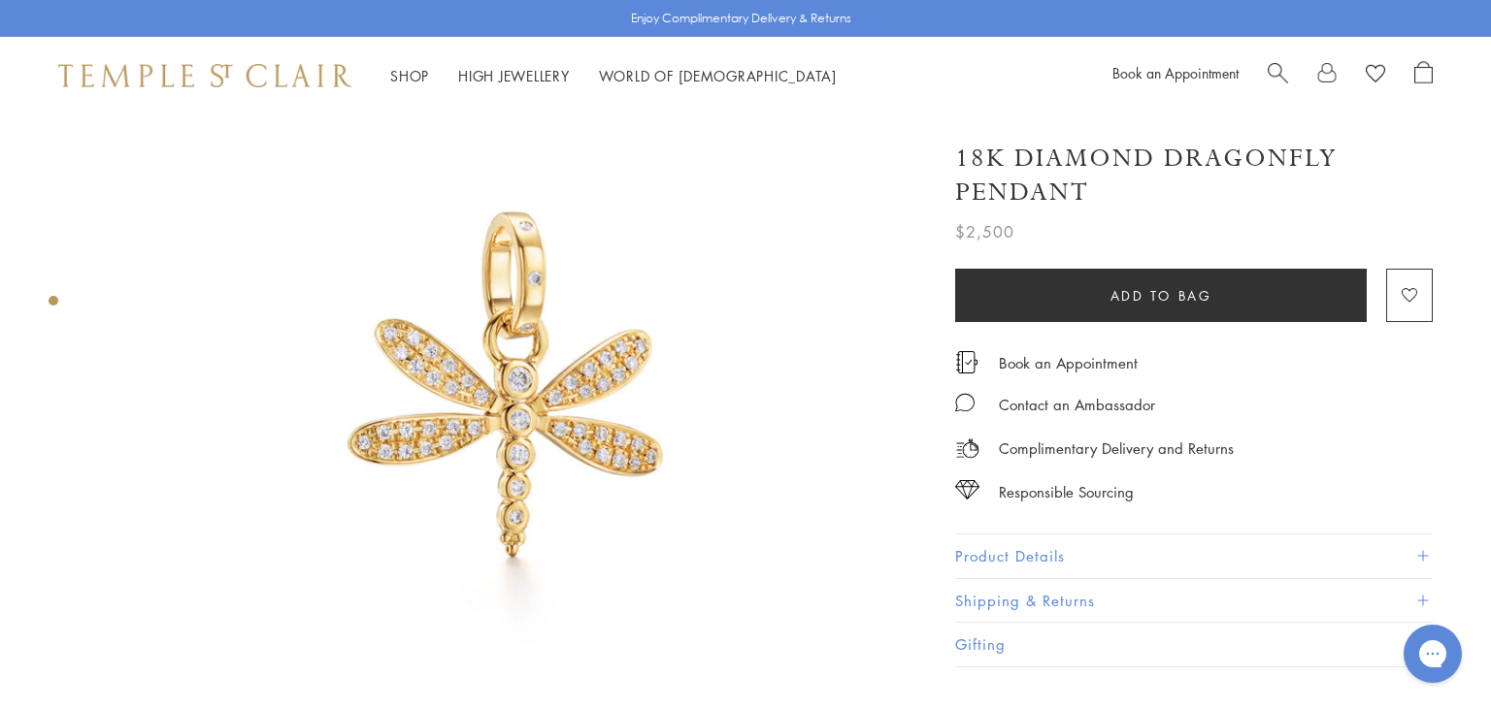
scroll to position [151, 0]
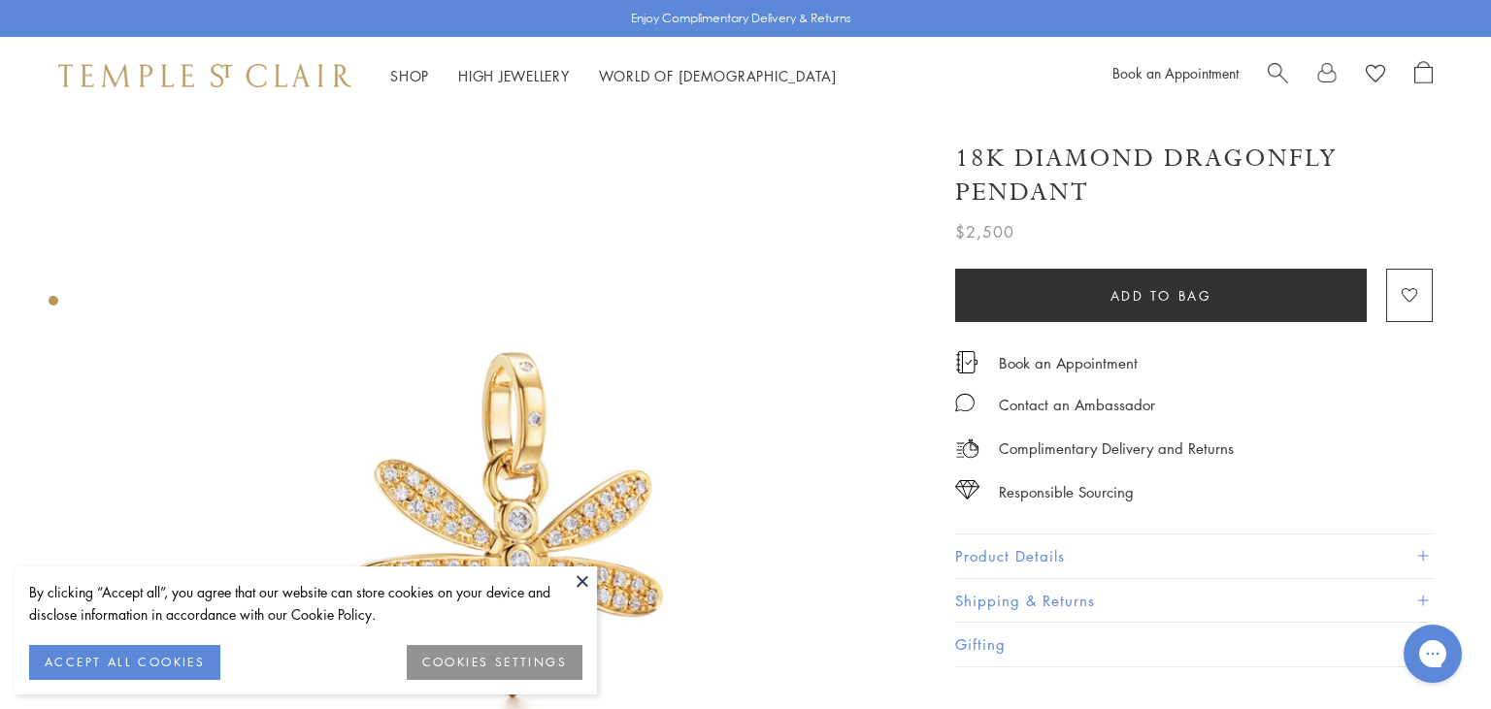
click at [578, 582] on button at bounding box center [582, 581] width 29 height 29
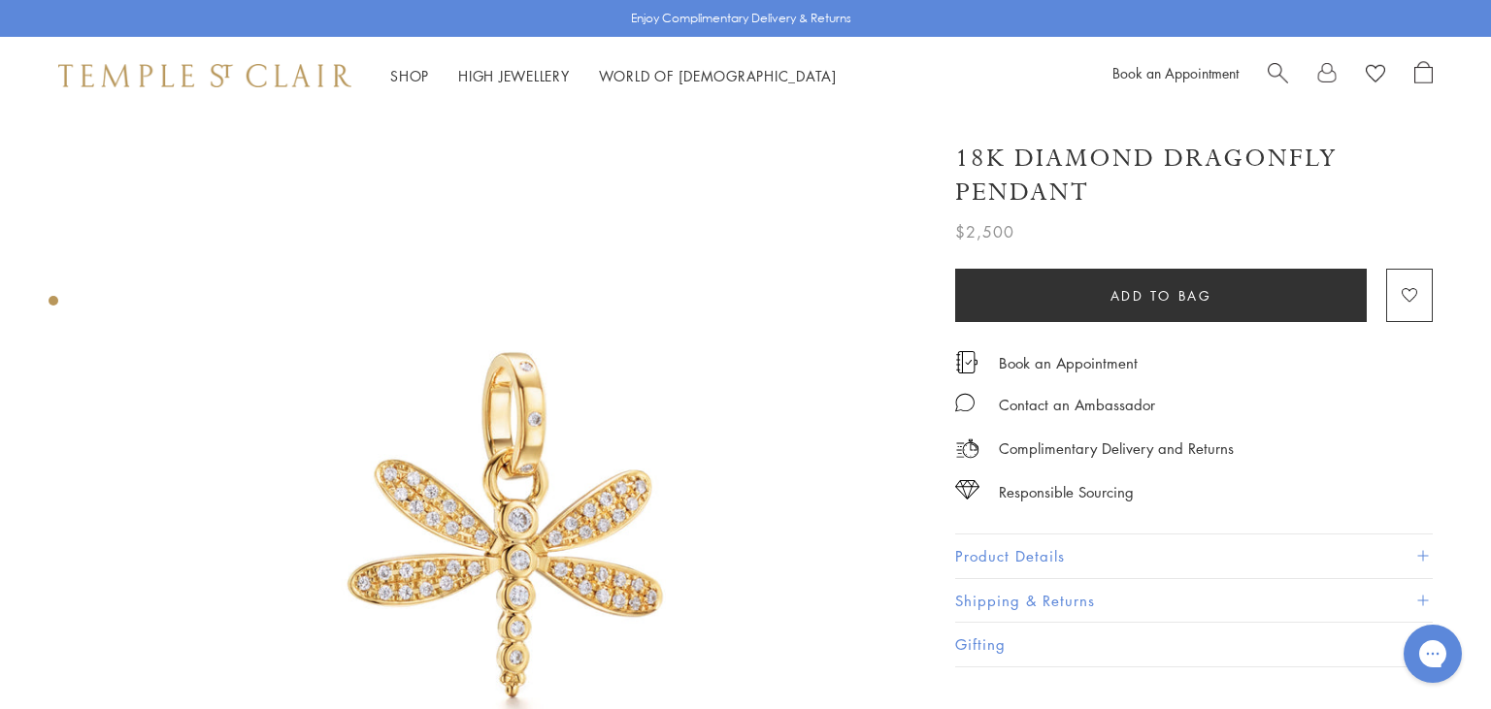
click at [122, 514] on div at bounding box center [512, 530] width 831 height 831
click at [177, 82] on img at bounding box center [204, 75] width 293 height 23
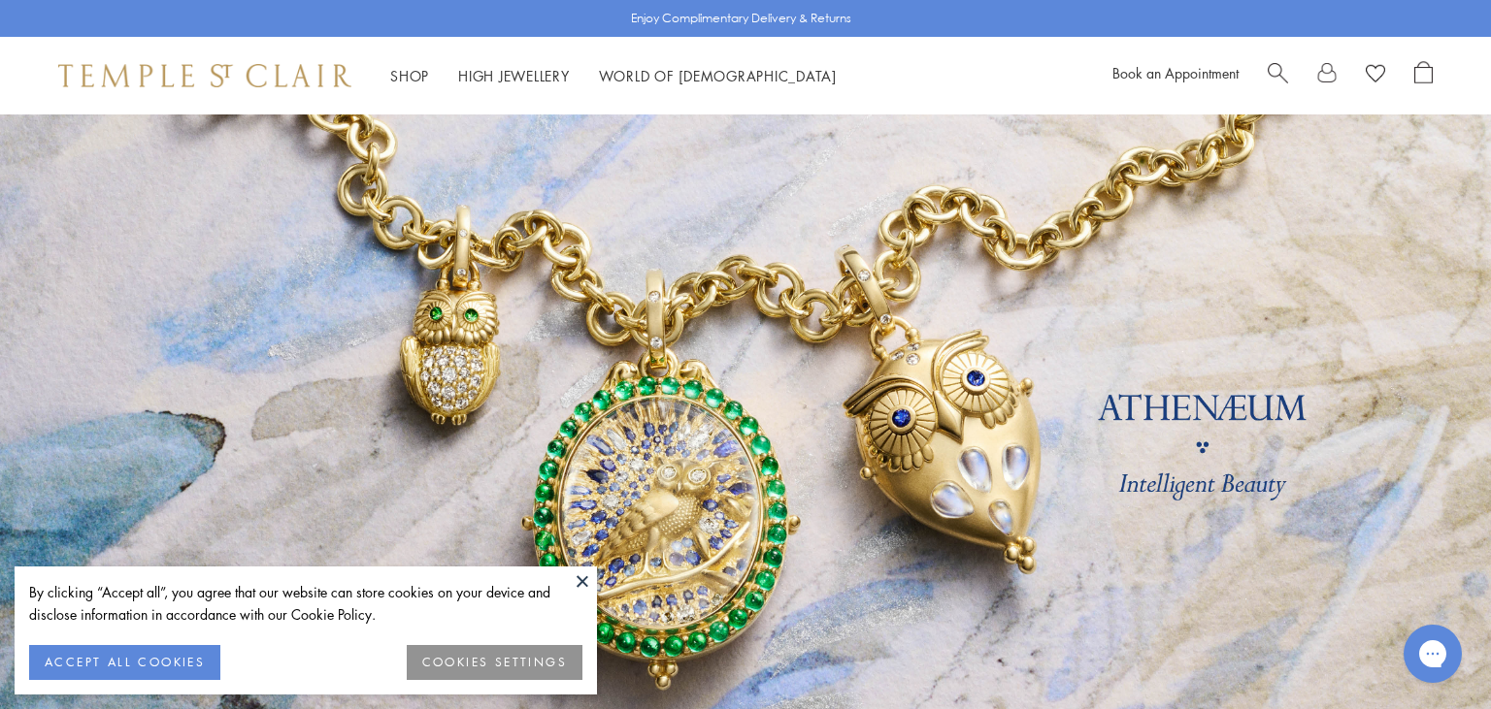
click at [582, 580] on button at bounding box center [582, 581] width 29 height 29
